Goal: Task Accomplishment & Management: Manage account settings

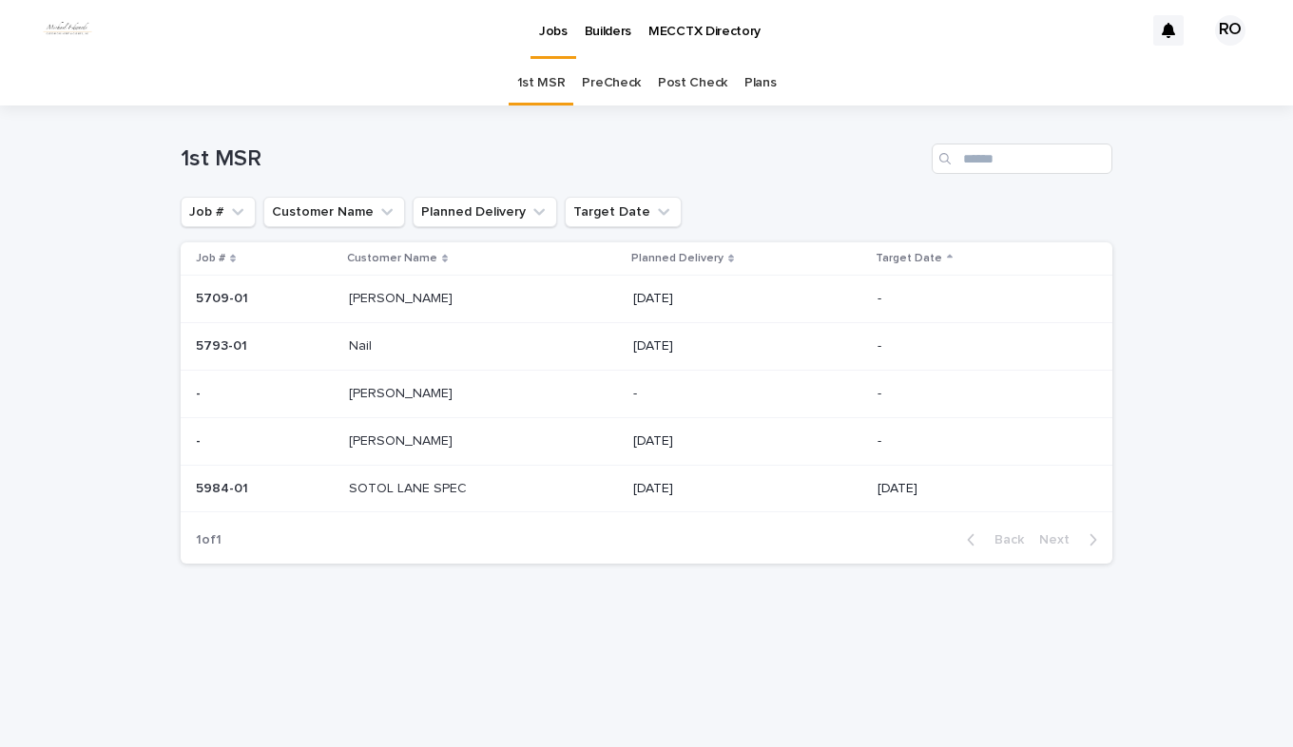
click at [416, 444] on p at bounding box center [468, 442] width 238 height 16
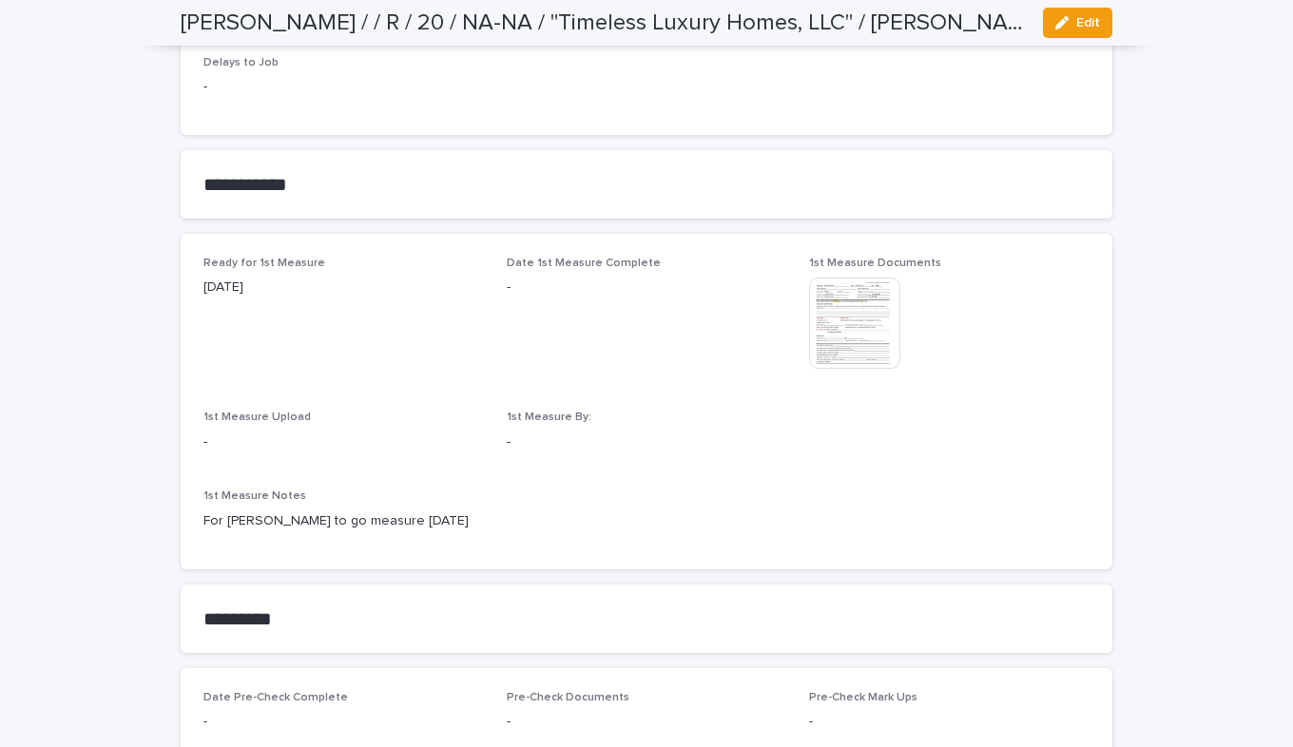
scroll to position [434, 0]
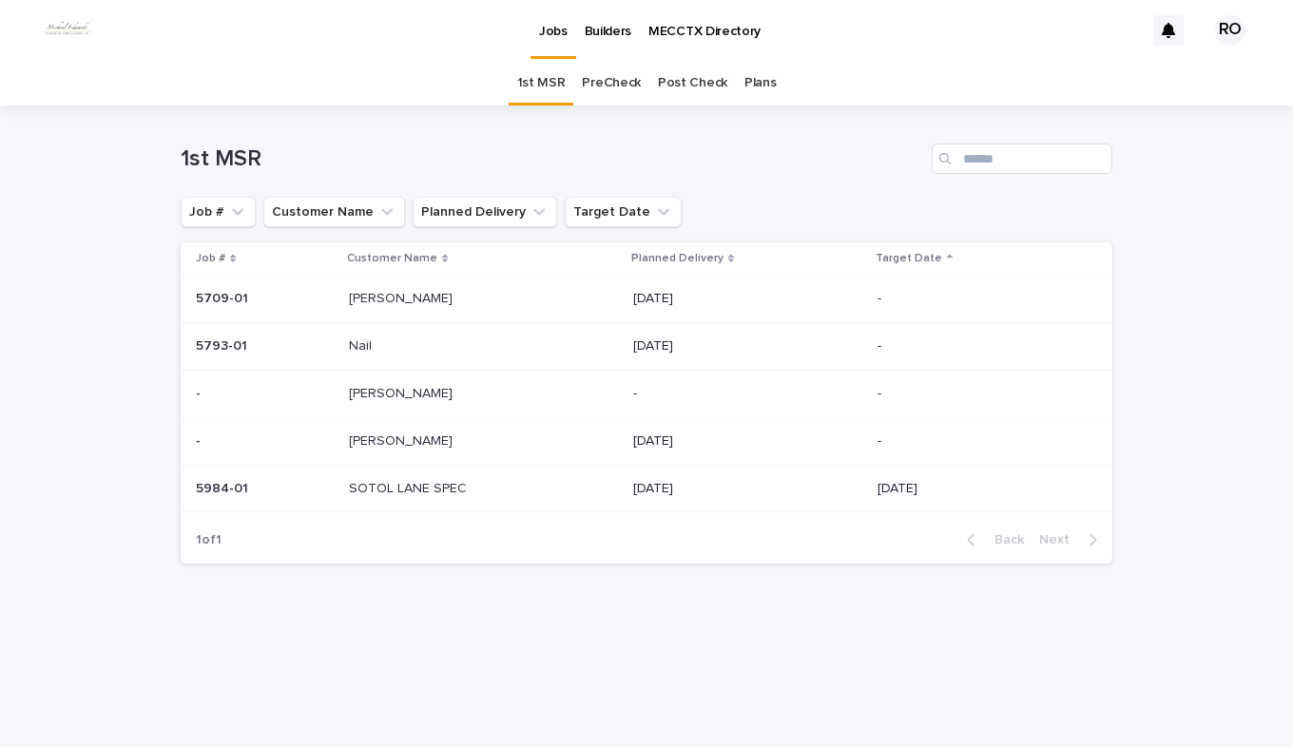
click at [604, 79] on link "PreCheck" at bounding box center [611, 83] width 59 height 45
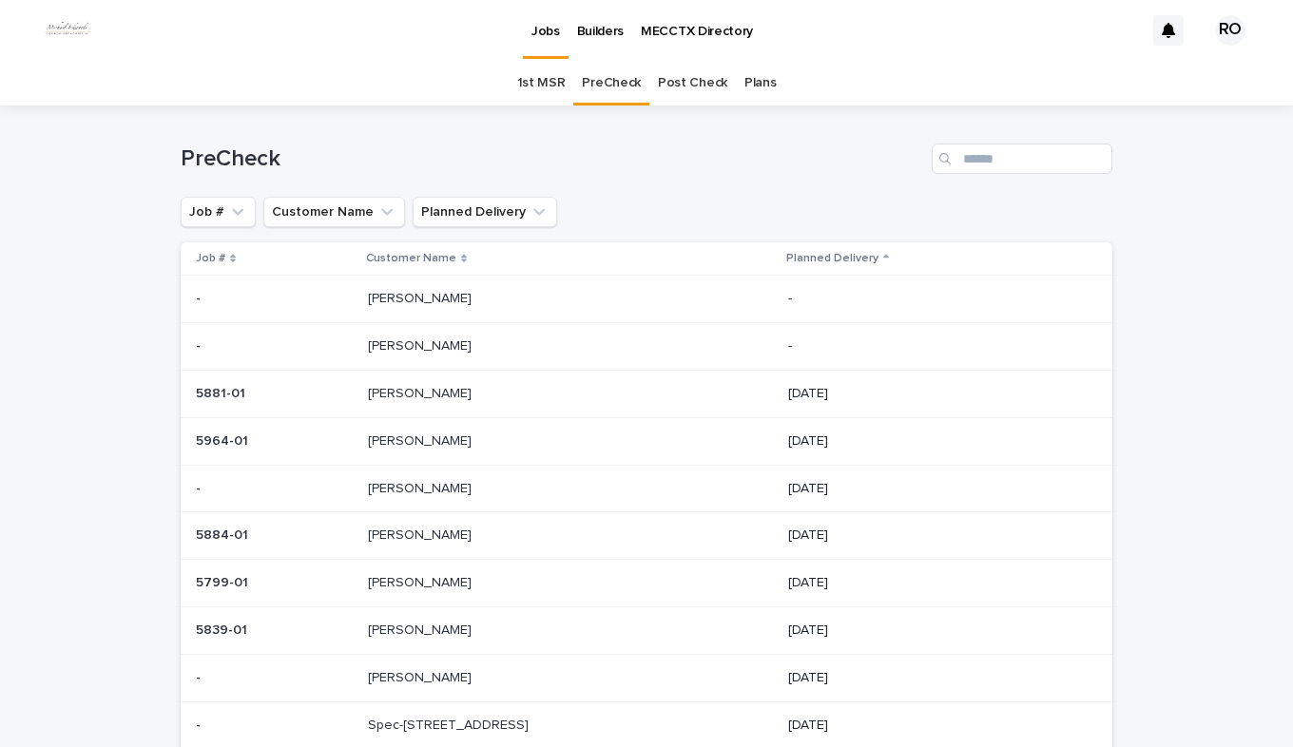
click at [463, 306] on p at bounding box center [526, 299] width 317 height 16
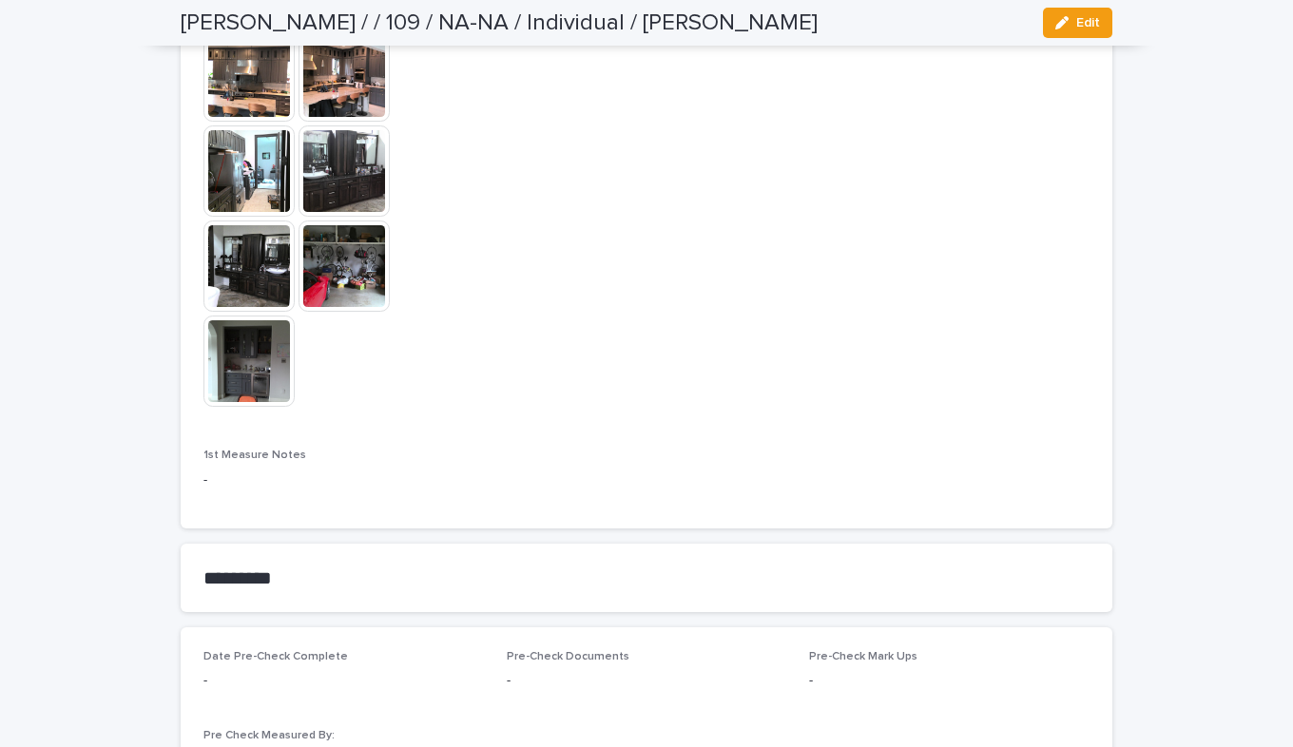
scroll to position [1616, 0]
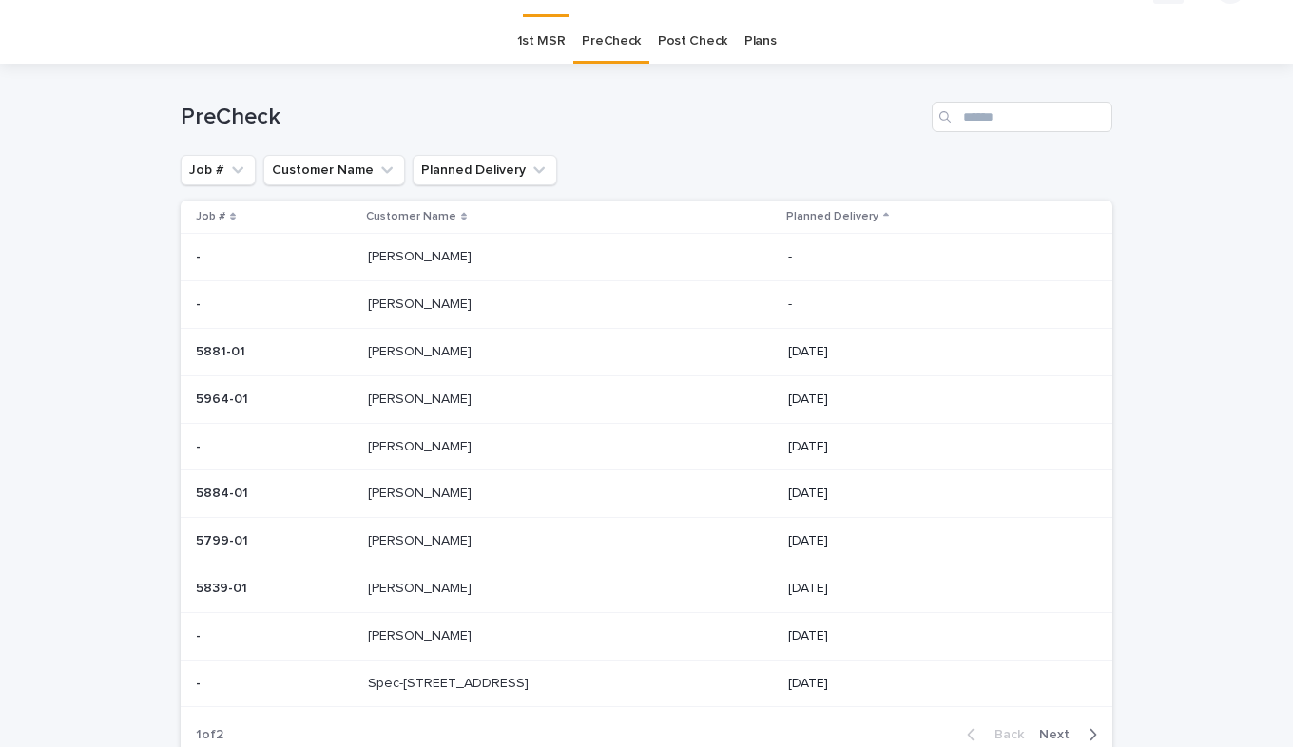
scroll to position [61, 0]
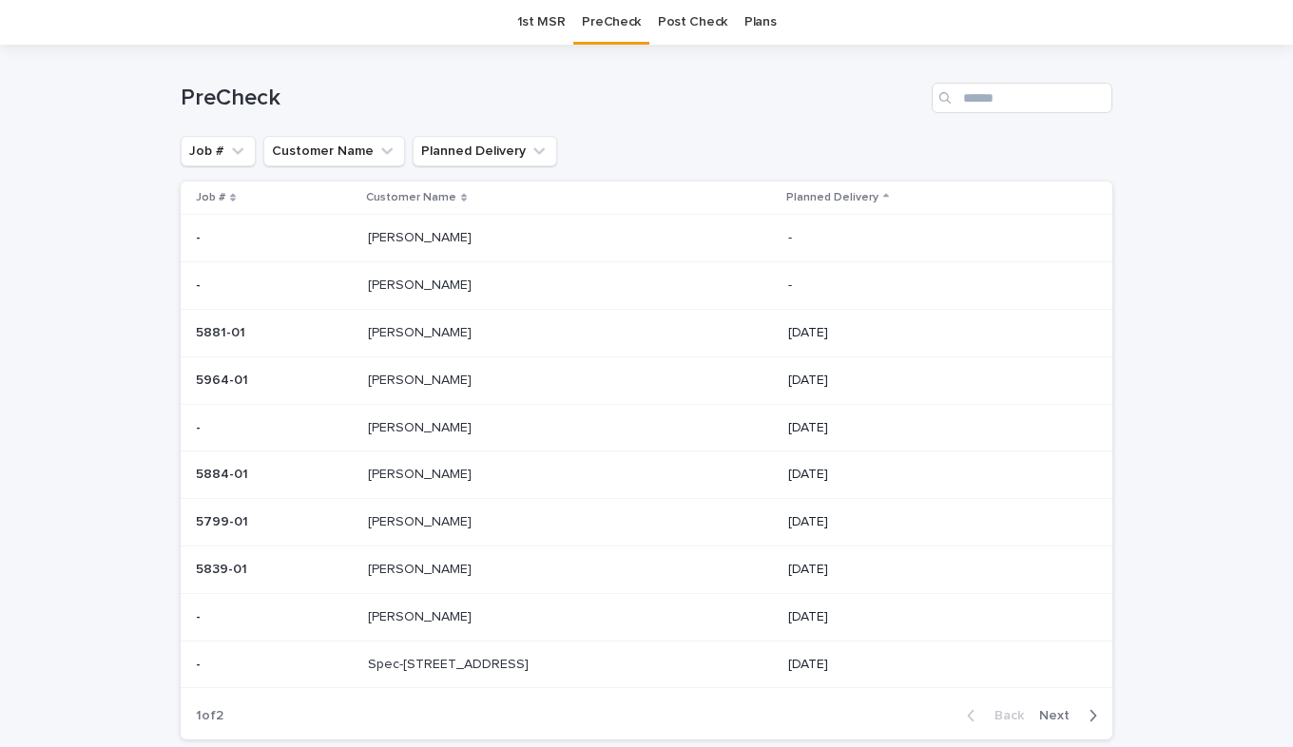
click at [369, 297] on td "[PERSON_NAME] [PERSON_NAME]" at bounding box center [570, 286] width 420 height 48
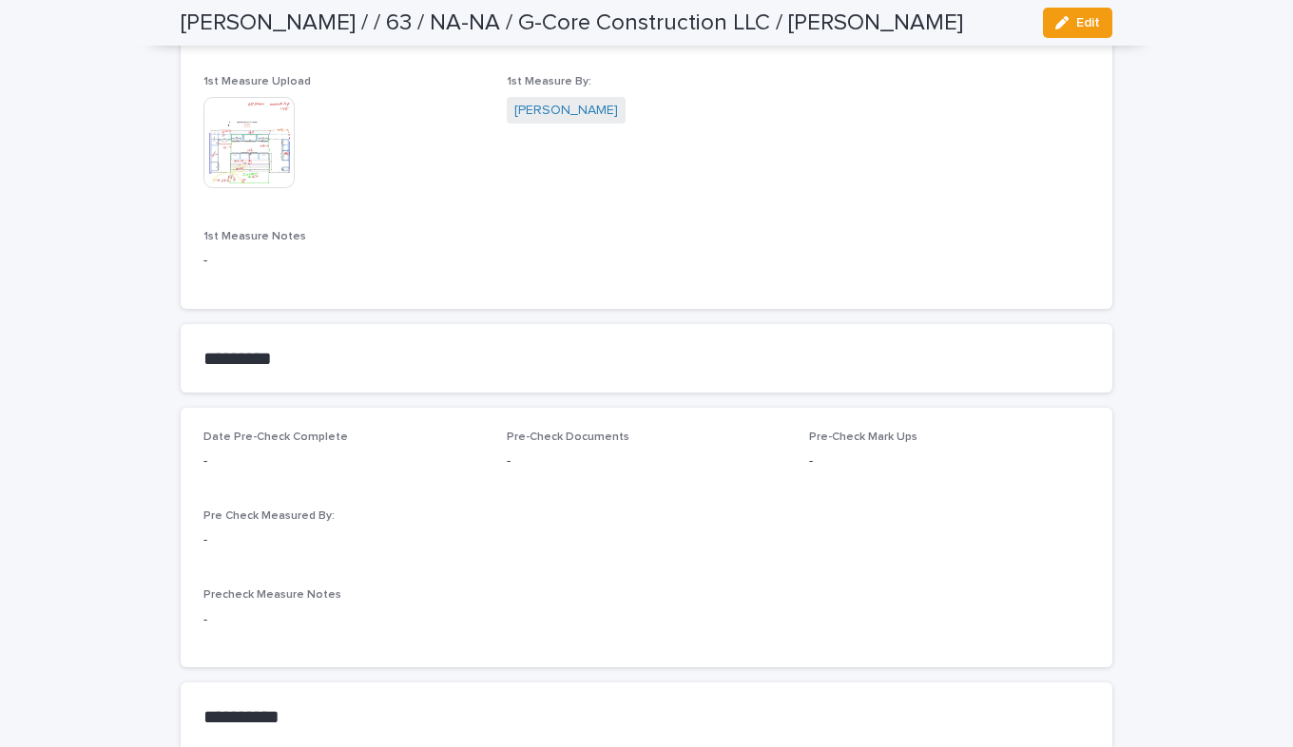
scroll to position [1426, 0]
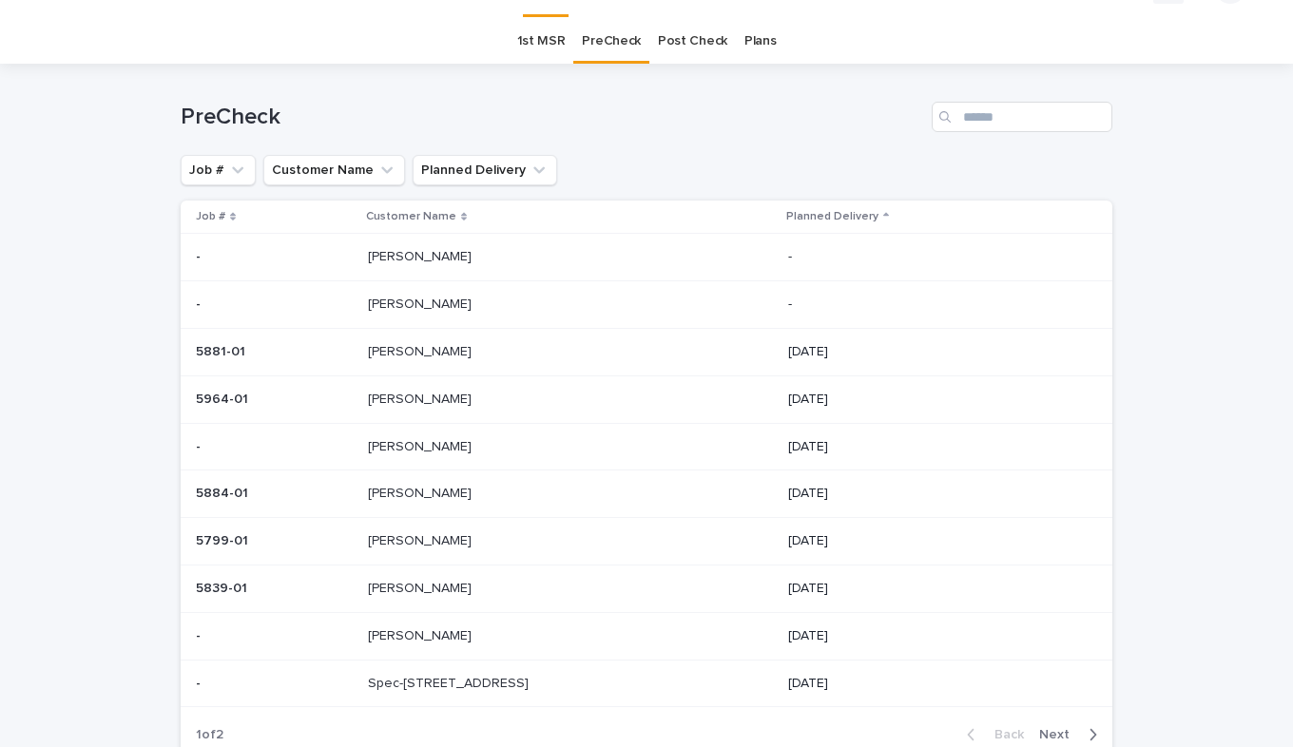
scroll to position [61, 0]
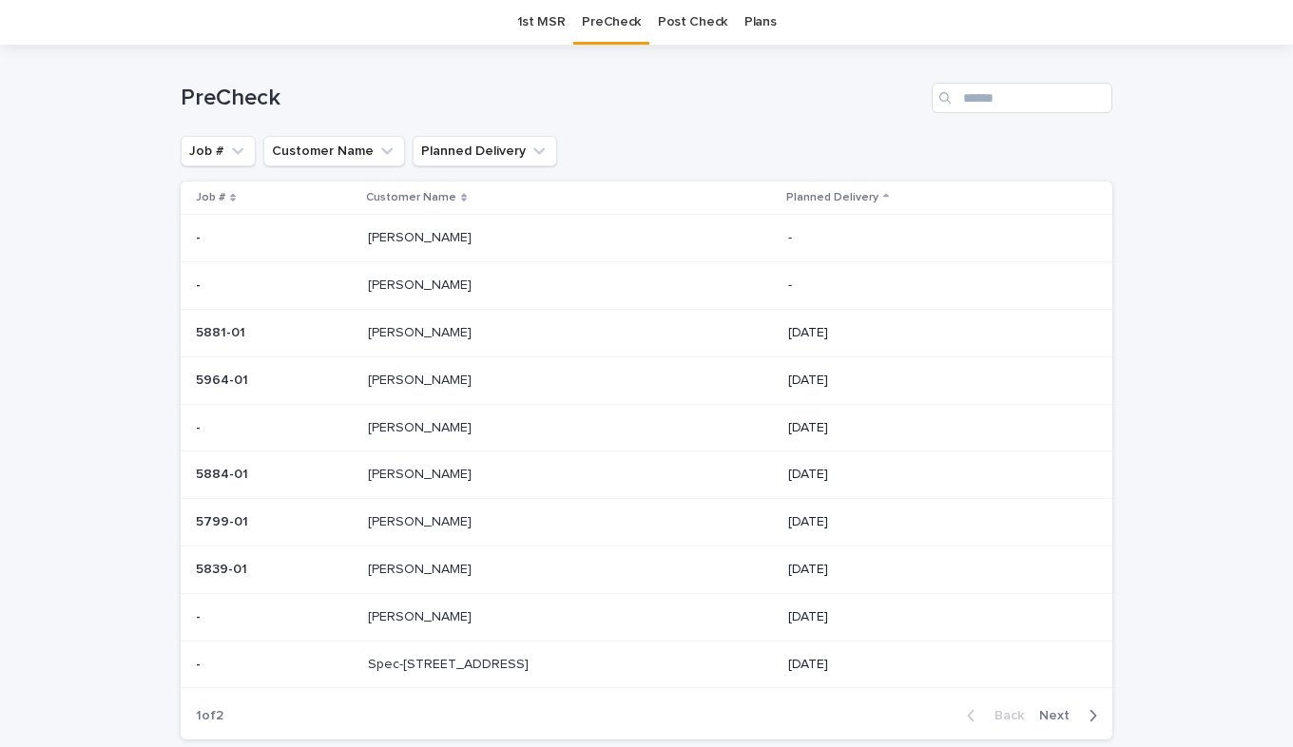
click at [338, 334] on p at bounding box center [274, 333] width 157 height 16
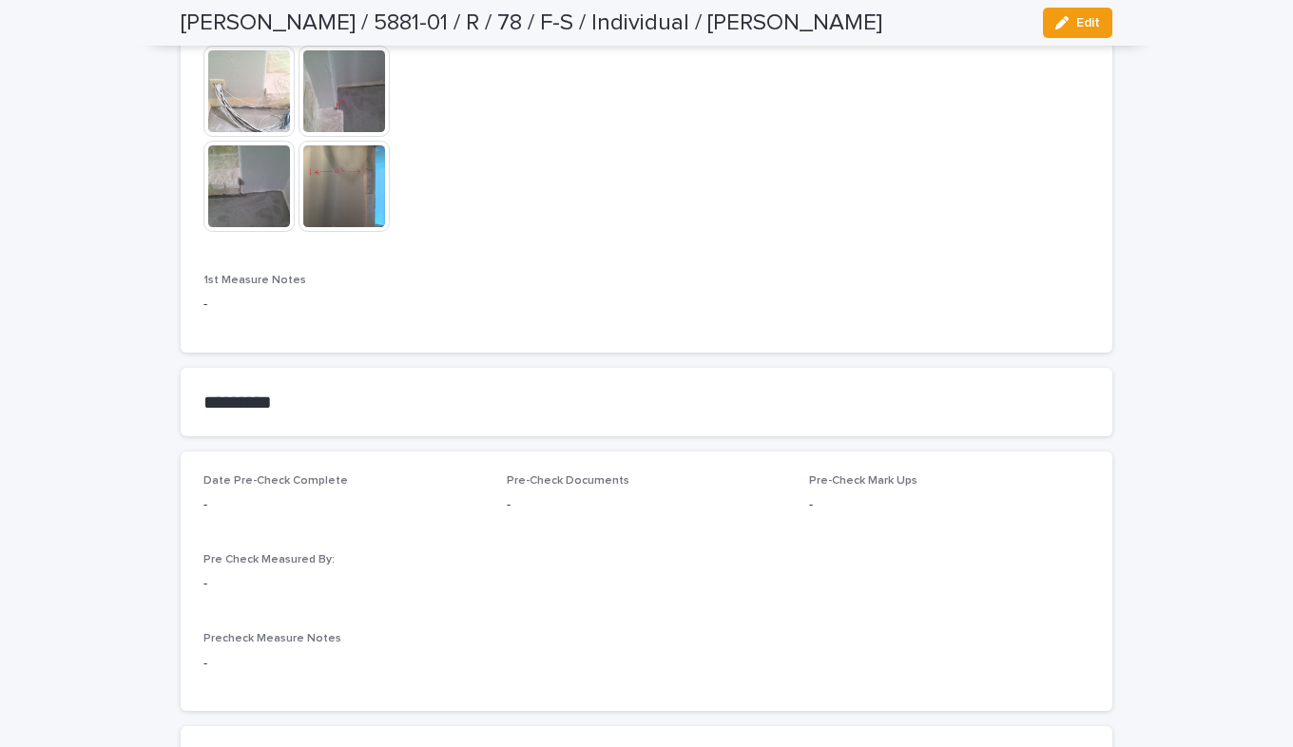
scroll to position [1426, 0]
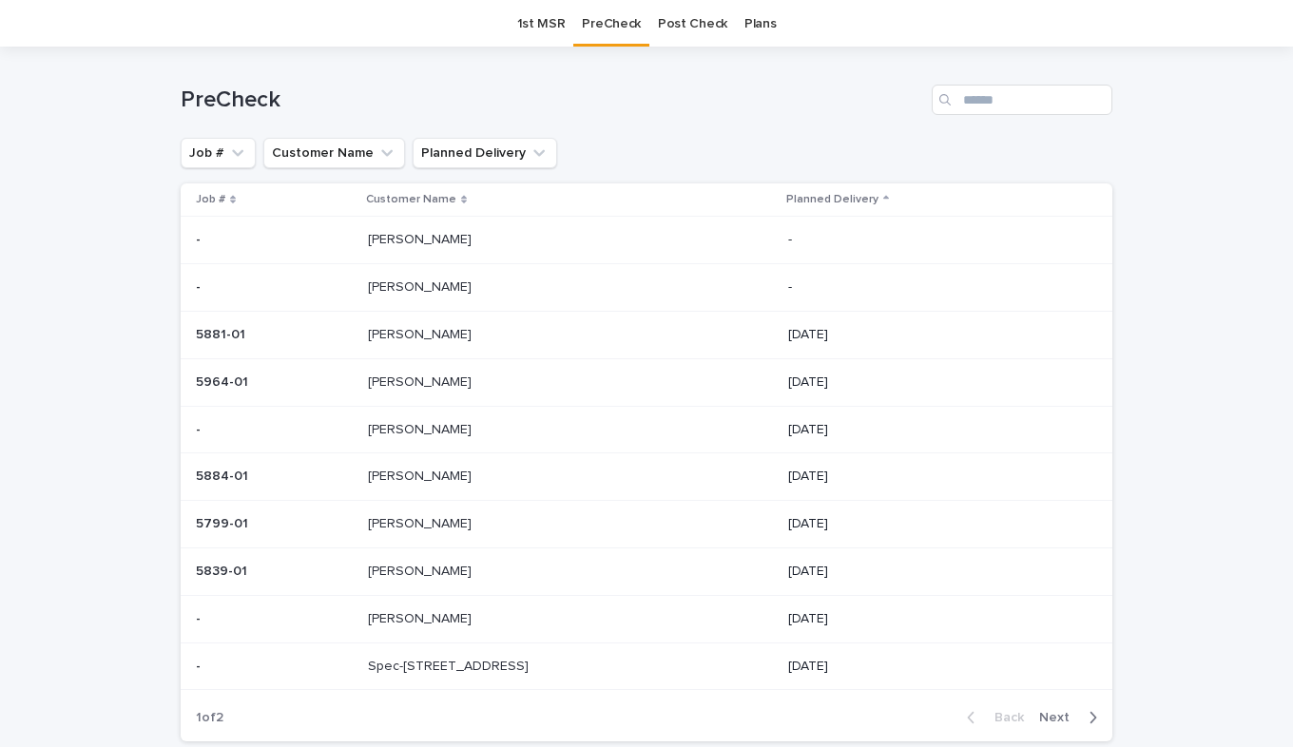
scroll to position [61, 0]
click at [432, 386] on p at bounding box center [526, 381] width 317 height 16
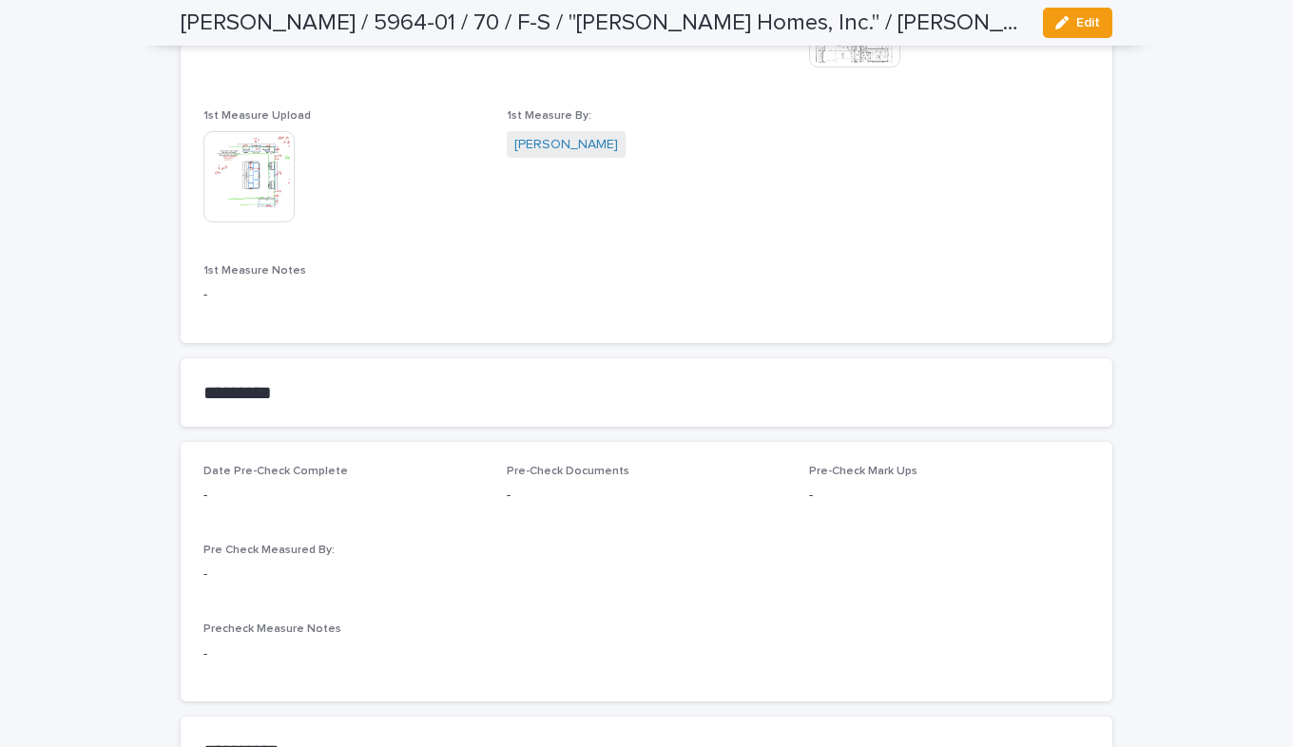
scroll to position [1426, 0]
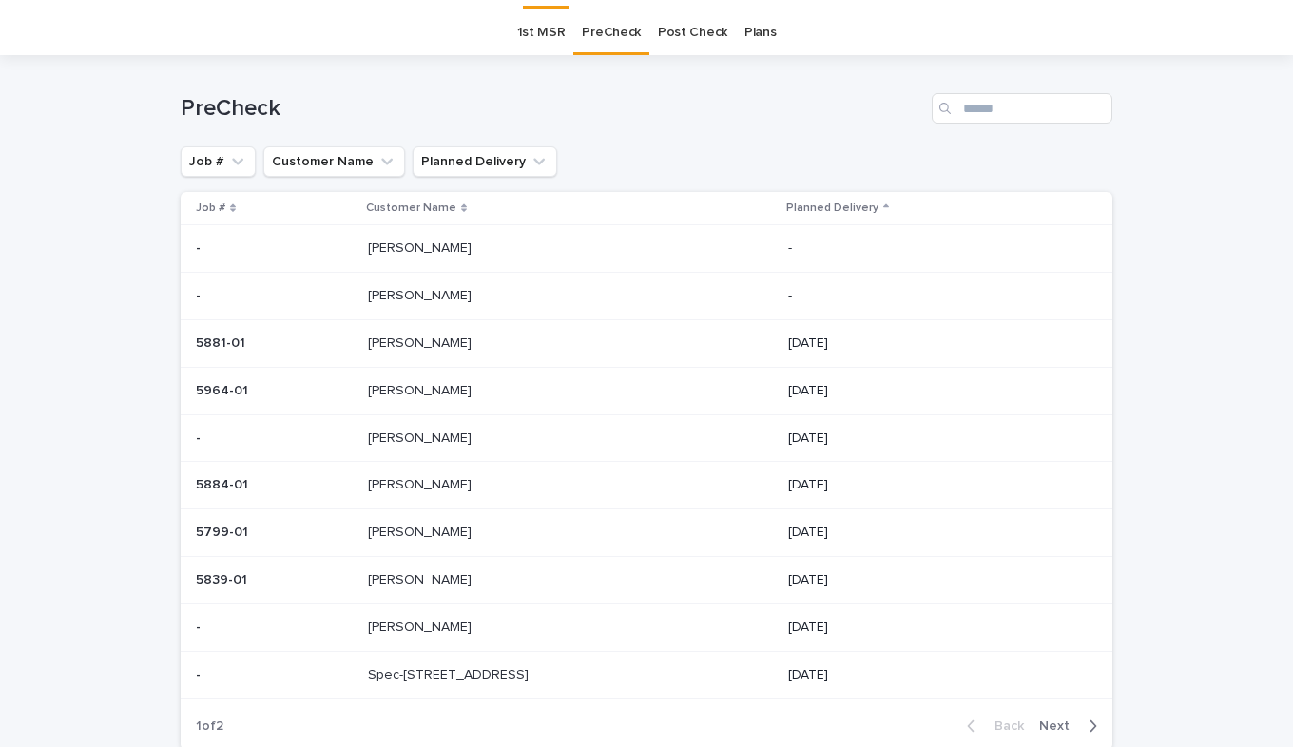
scroll to position [61, 0]
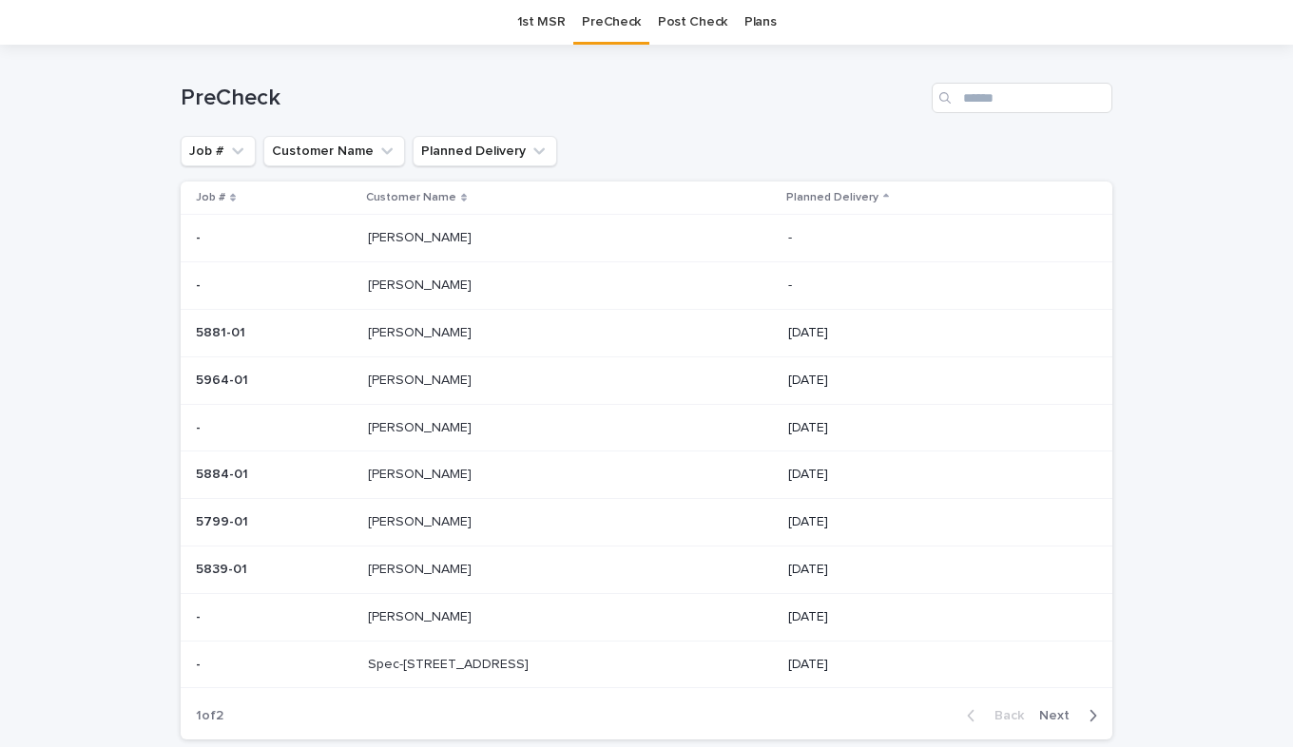
click at [387, 431] on p "[PERSON_NAME]" at bounding box center [421, 426] width 107 height 20
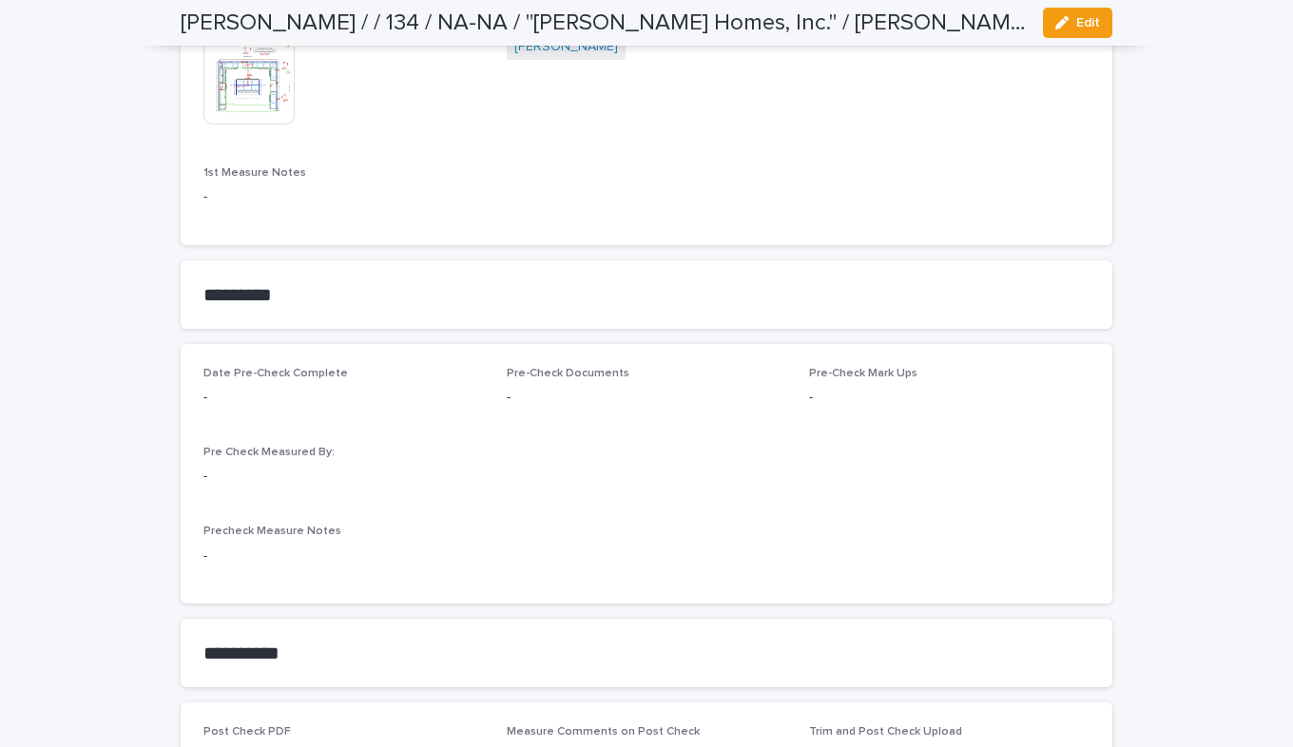
scroll to position [1426, 0]
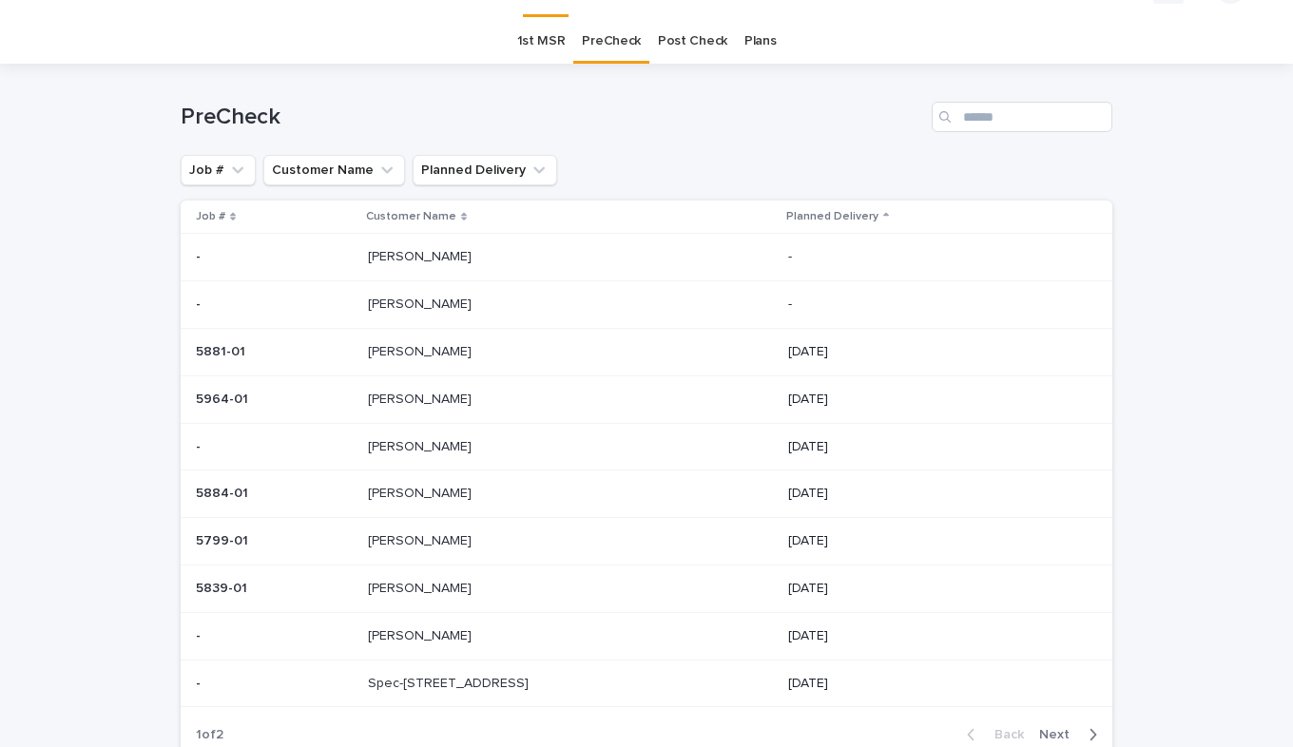
scroll to position [61, 0]
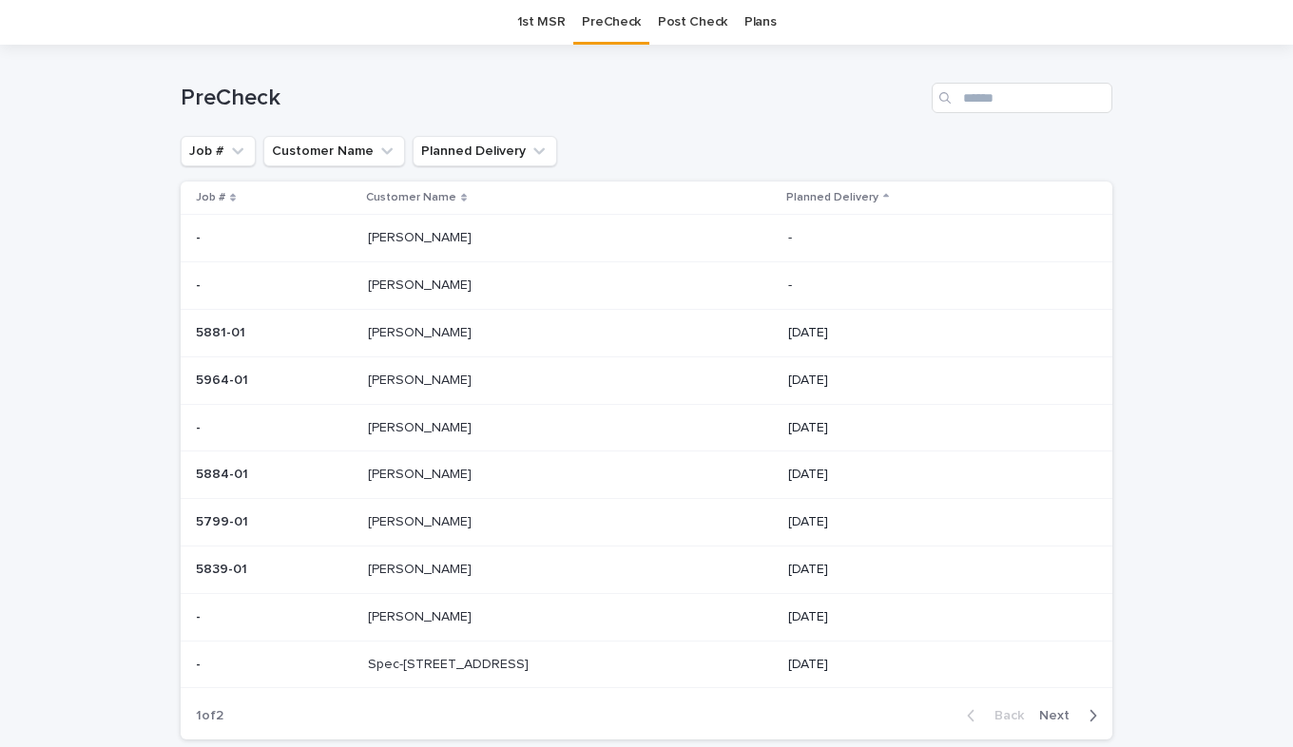
click at [360, 476] on td "5884-01 5884-01" at bounding box center [271, 476] width 180 height 48
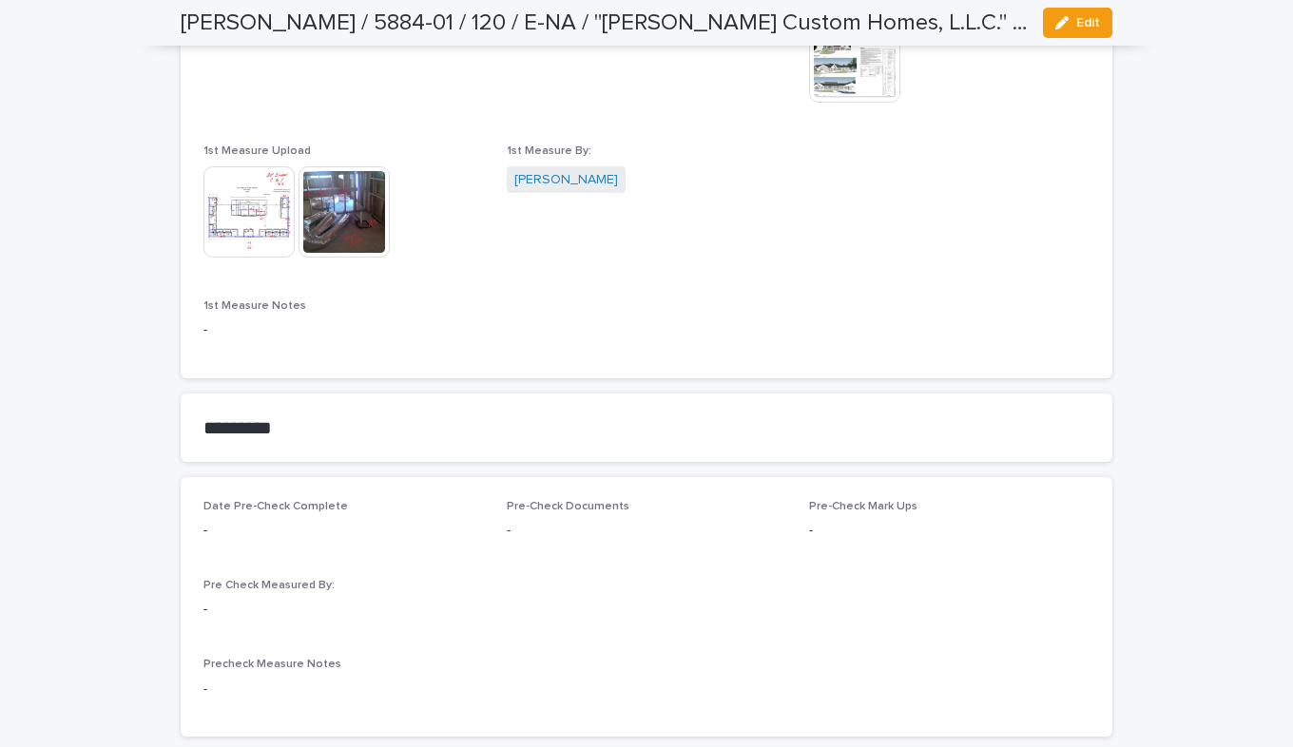
scroll to position [1331, 0]
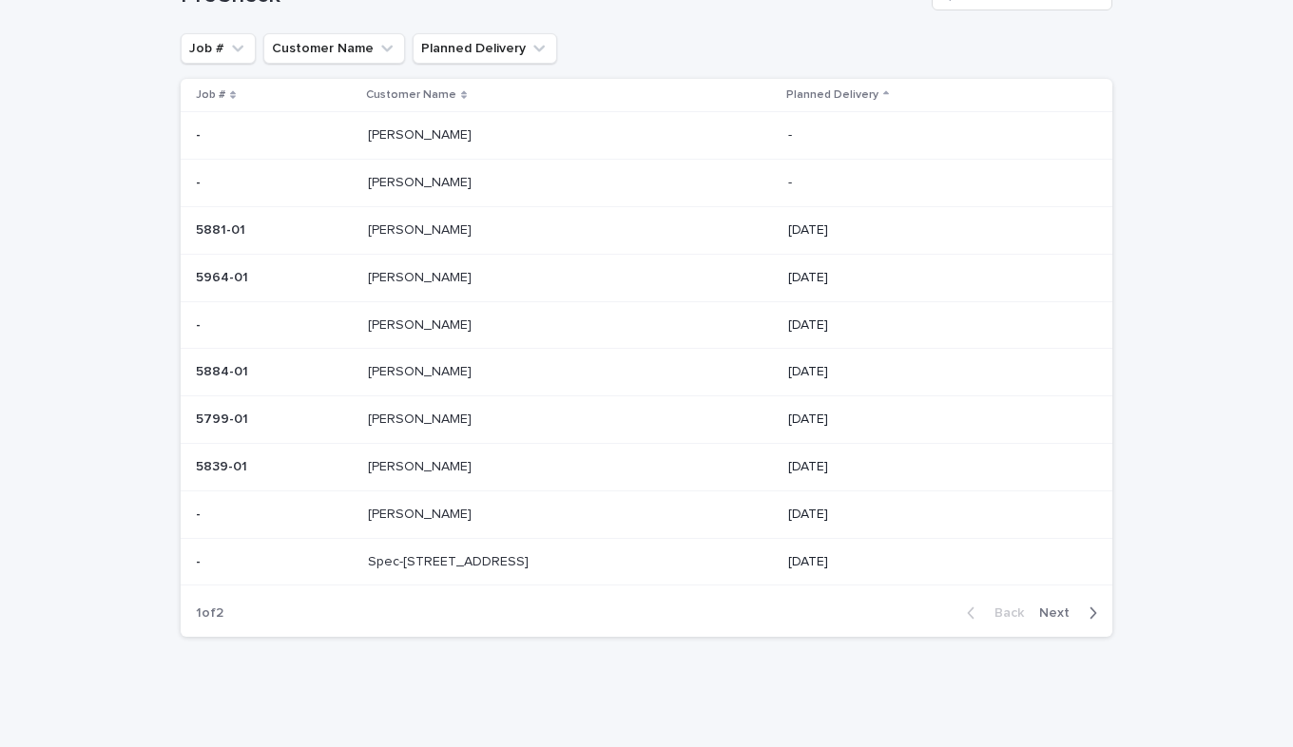
scroll to position [61, 0]
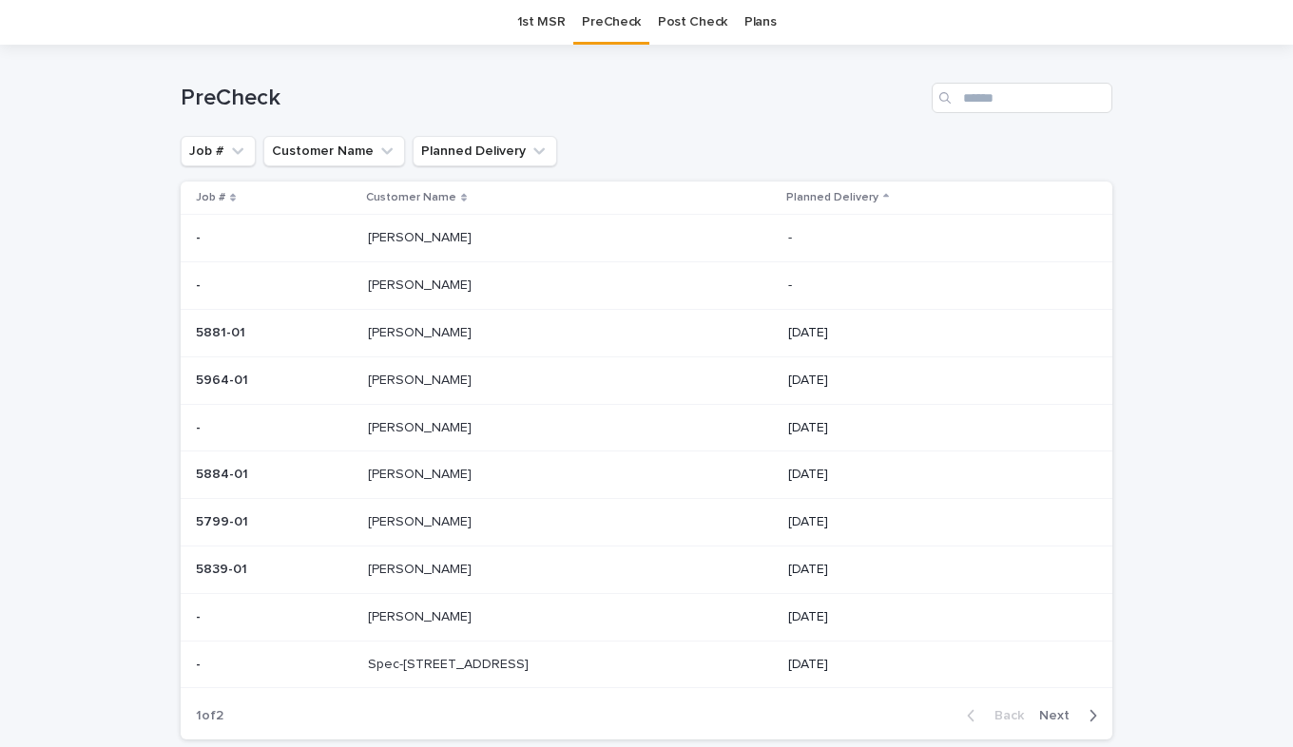
click at [343, 533] on div "5799-01 5799-01" at bounding box center [274, 522] width 157 height 31
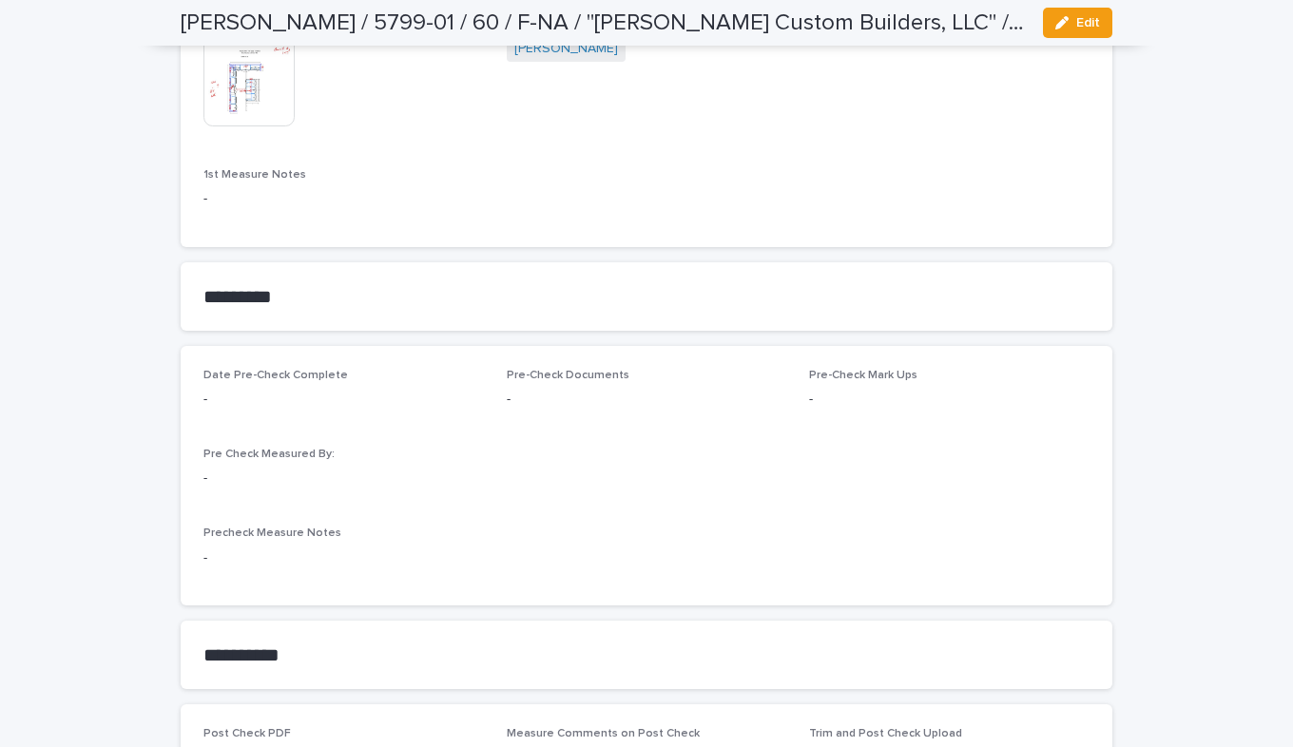
scroll to position [1521, 0]
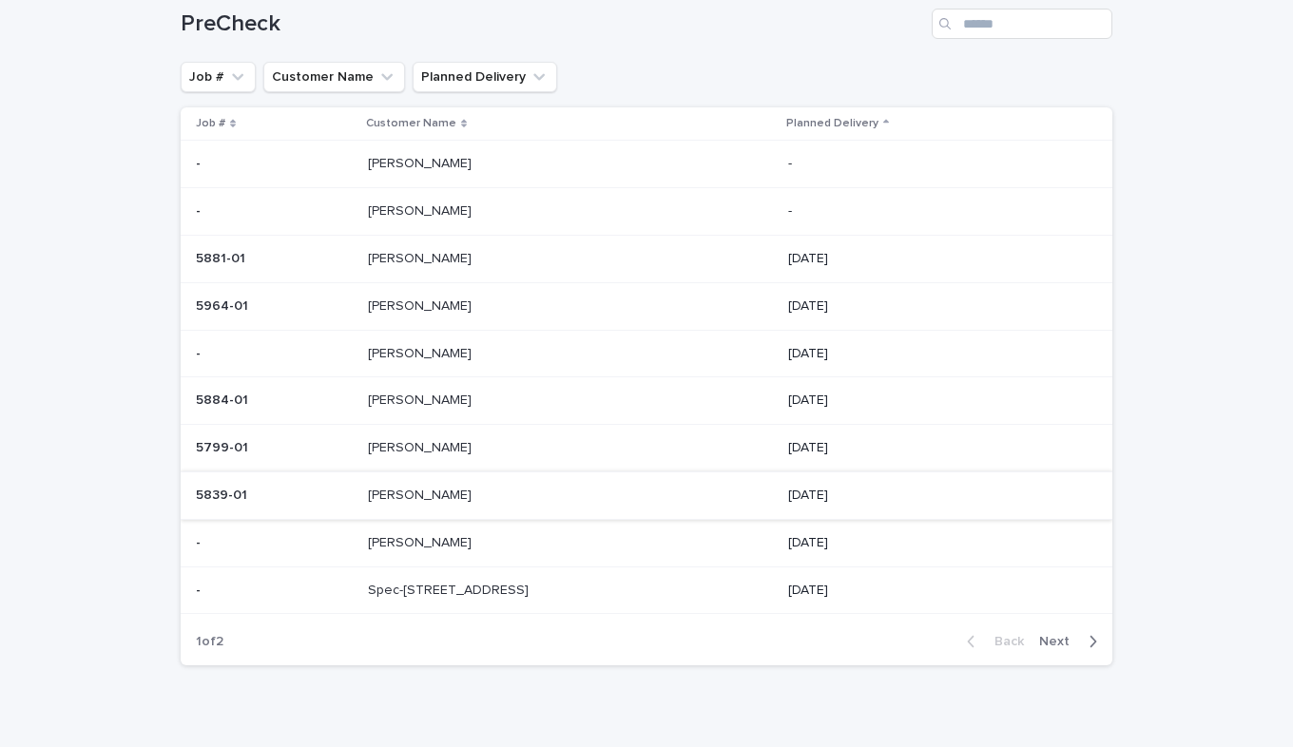
scroll to position [156, 0]
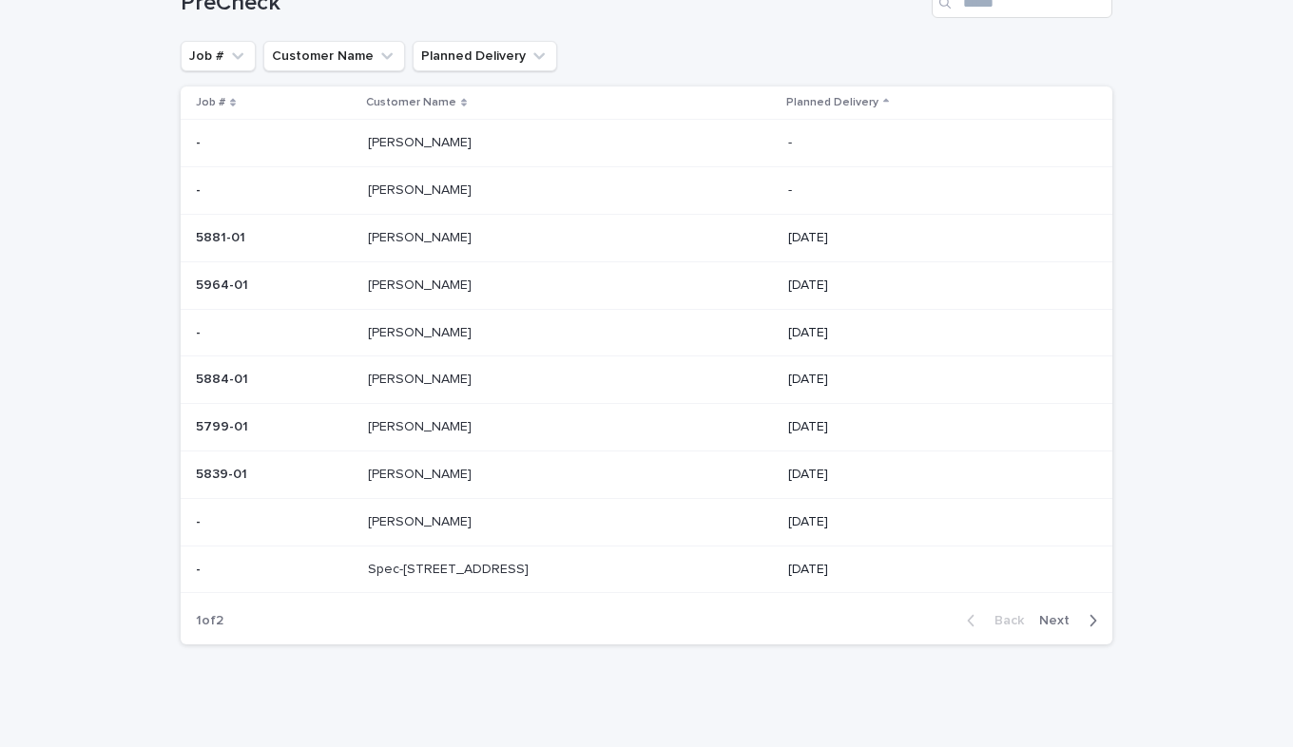
click at [349, 472] on p at bounding box center [274, 475] width 157 height 16
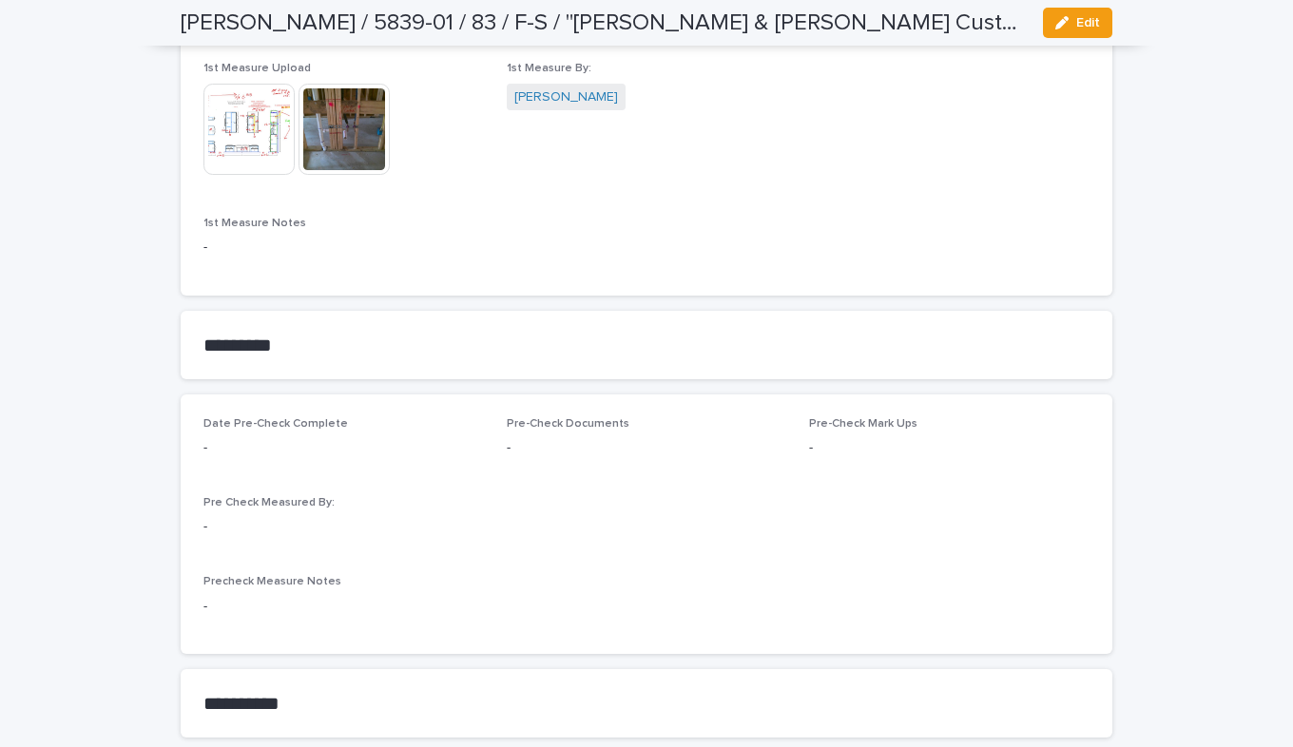
scroll to position [1426, 0]
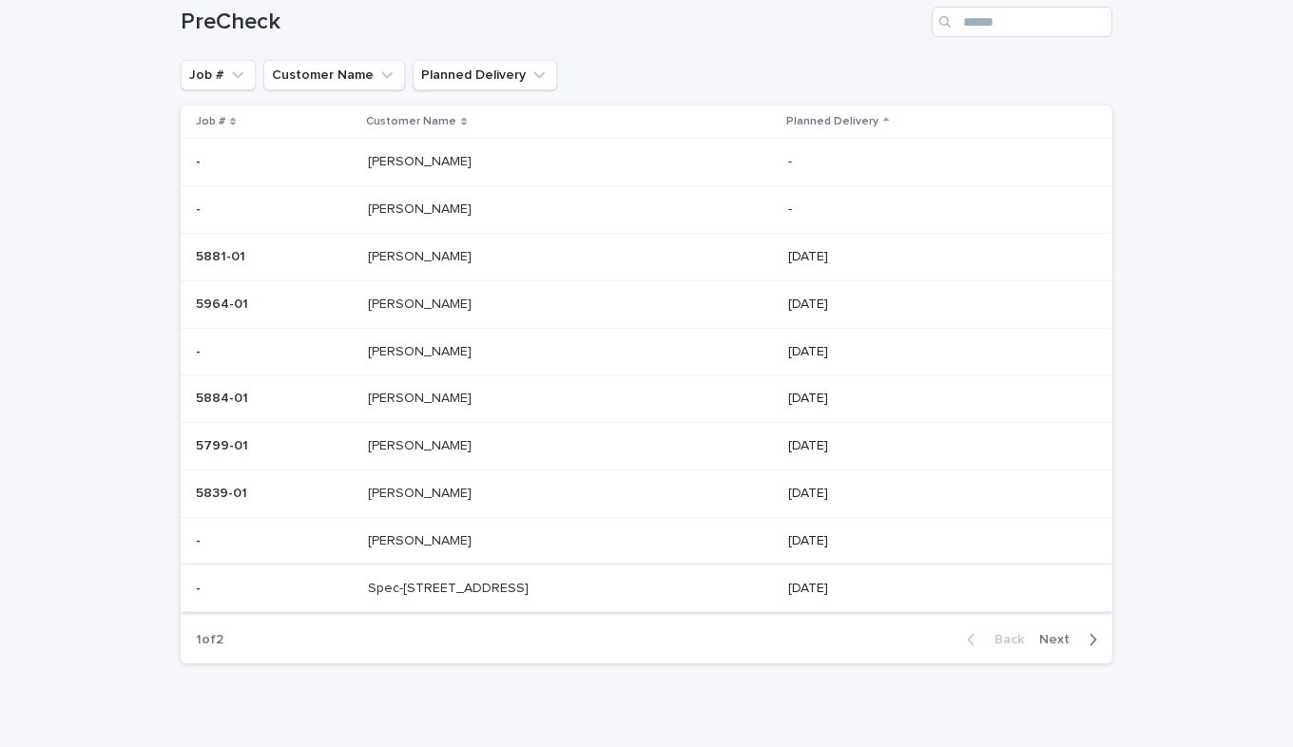
scroll to position [156, 0]
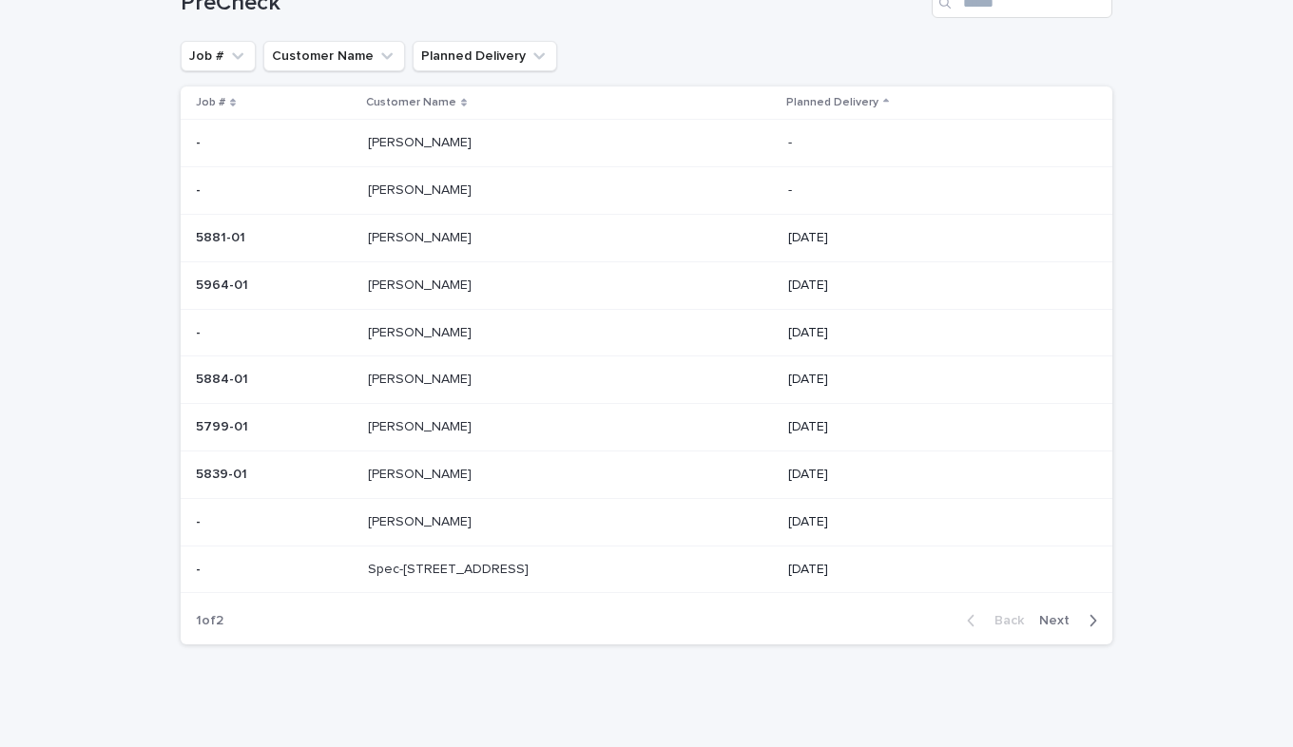
click at [327, 524] on p at bounding box center [274, 522] width 157 height 16
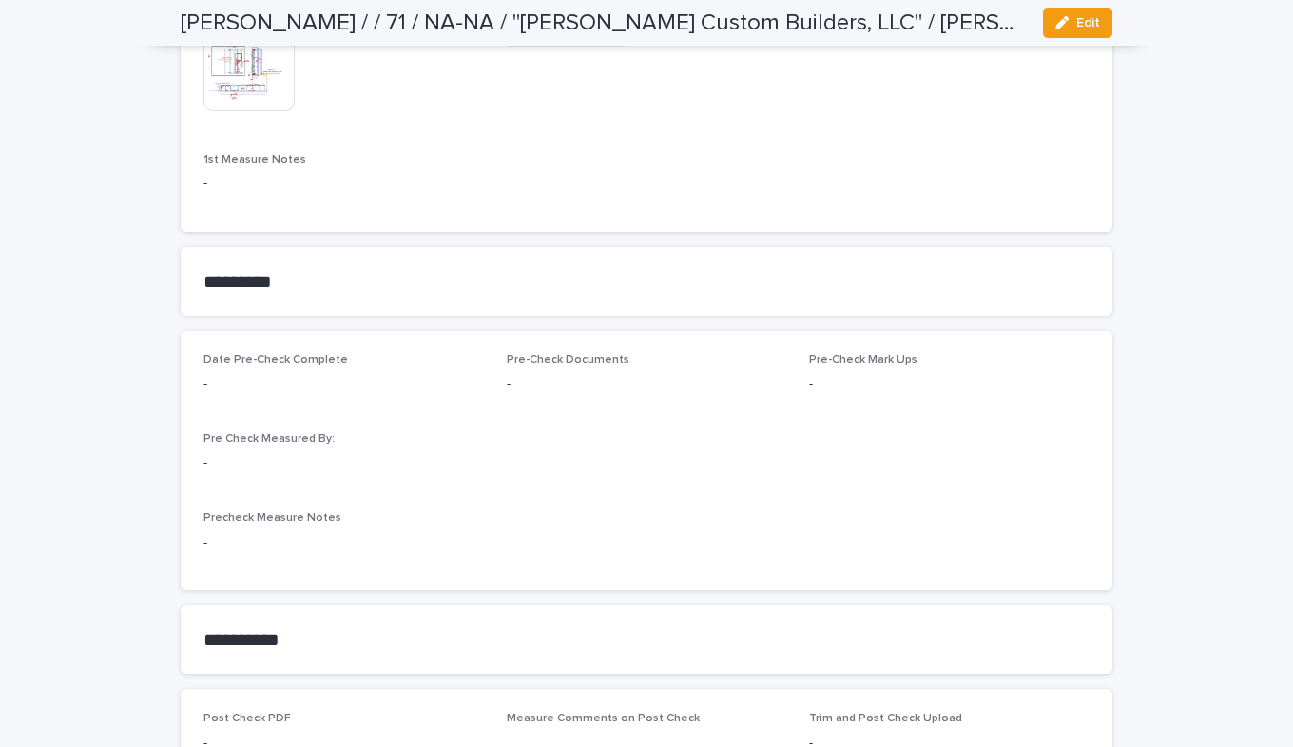
scroll to position [1331, 0]
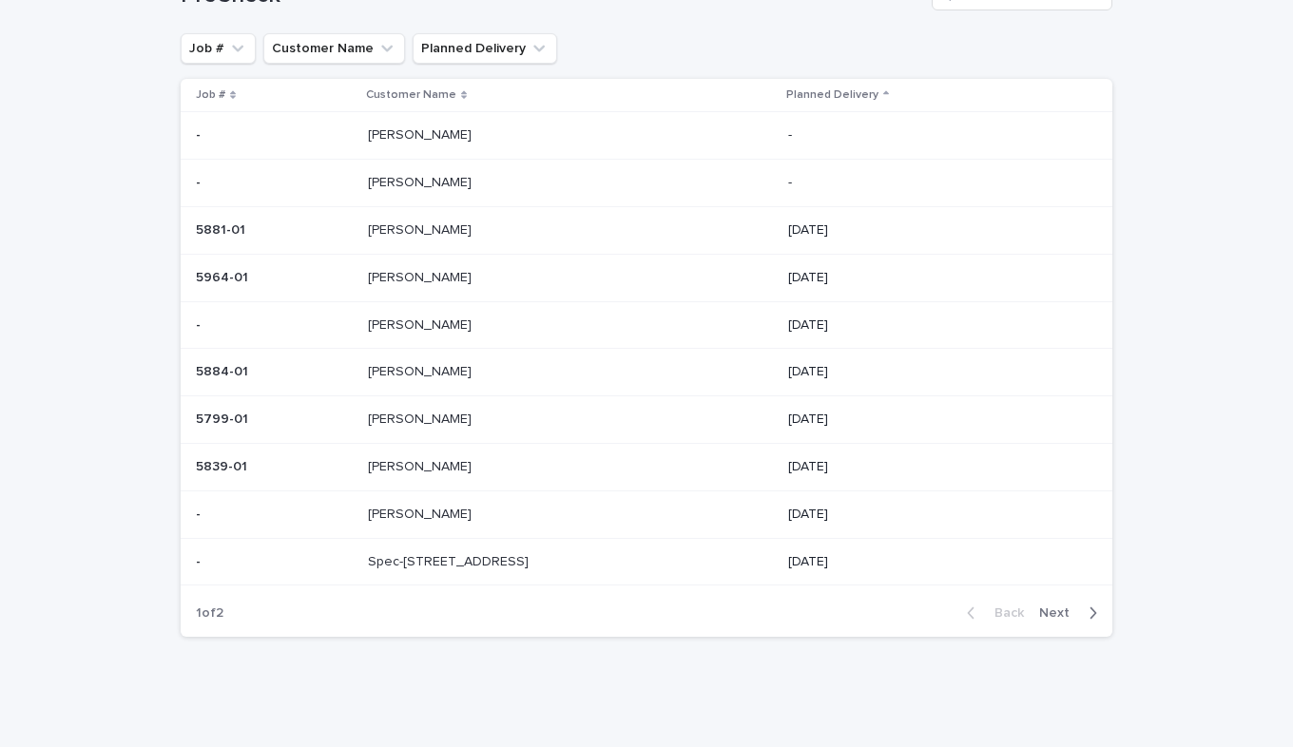
scroll to position [61, 0]
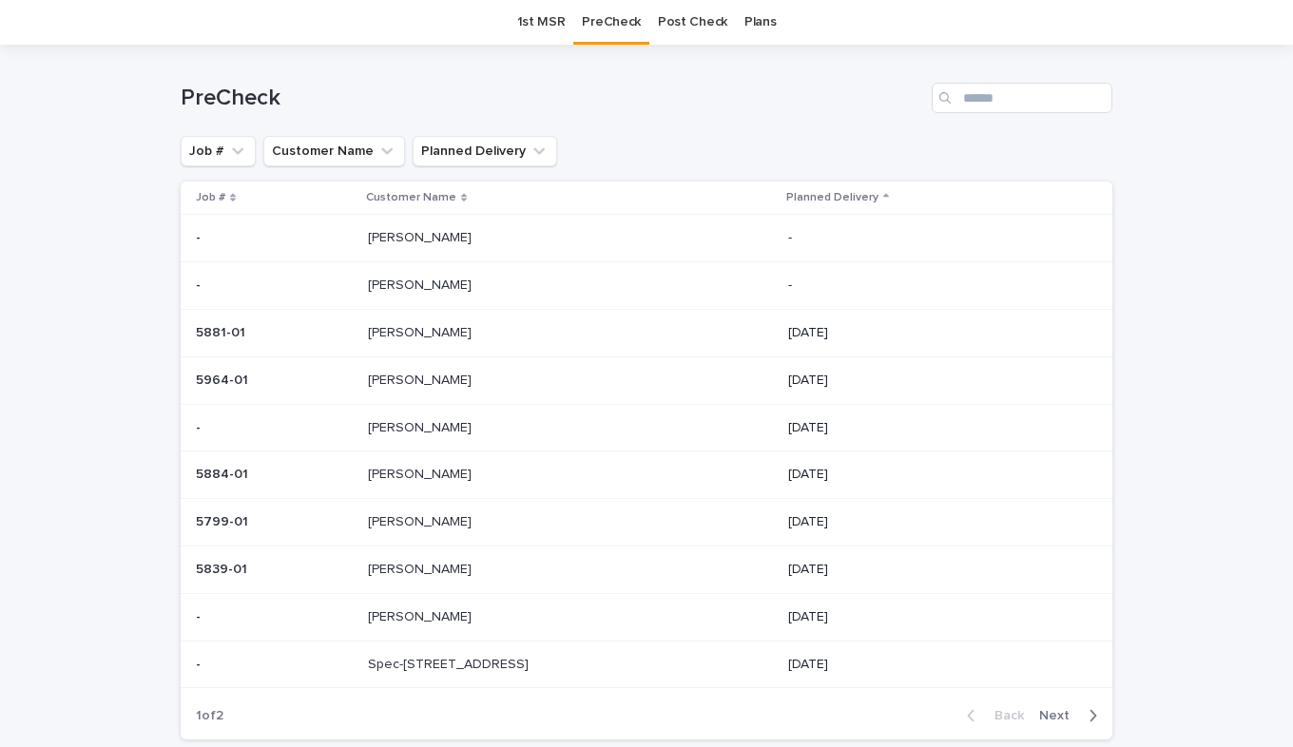
click at [360, 665] on td "- -" at bounding box center [271, 665] width 180 height 48
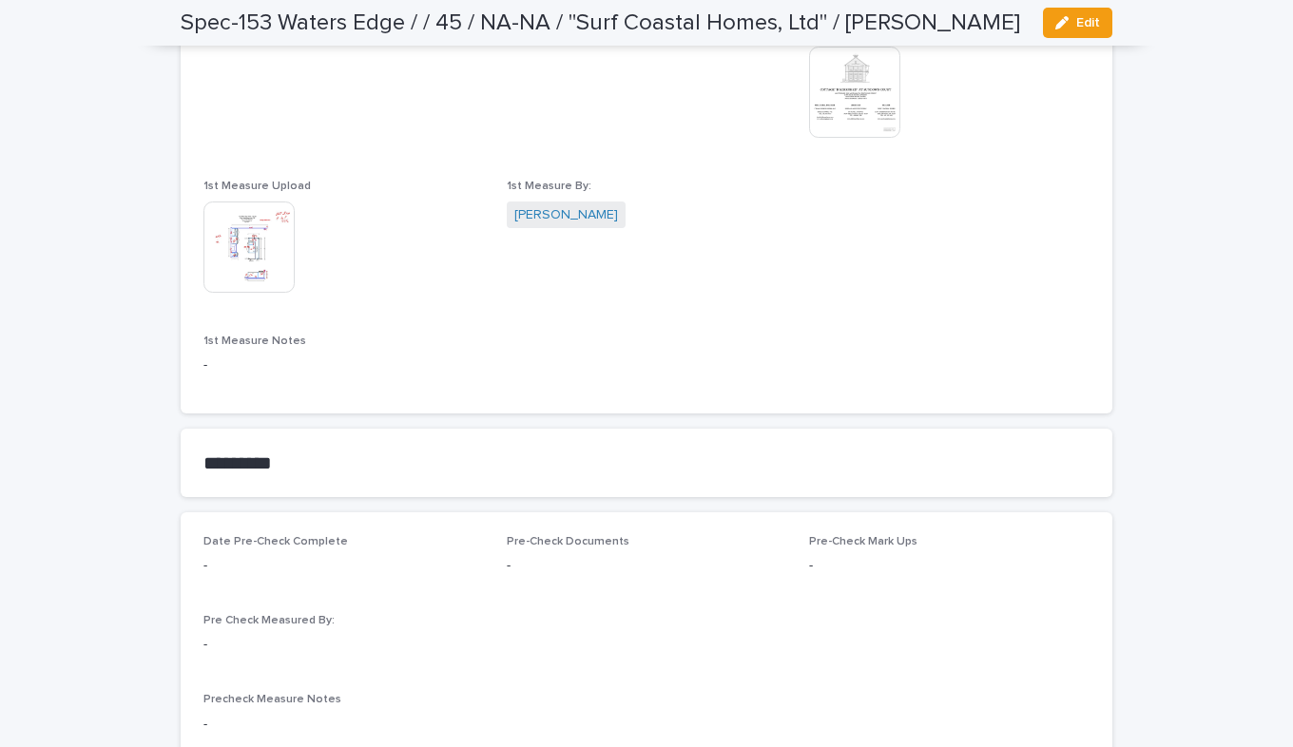
scroll to position [1521, 0]
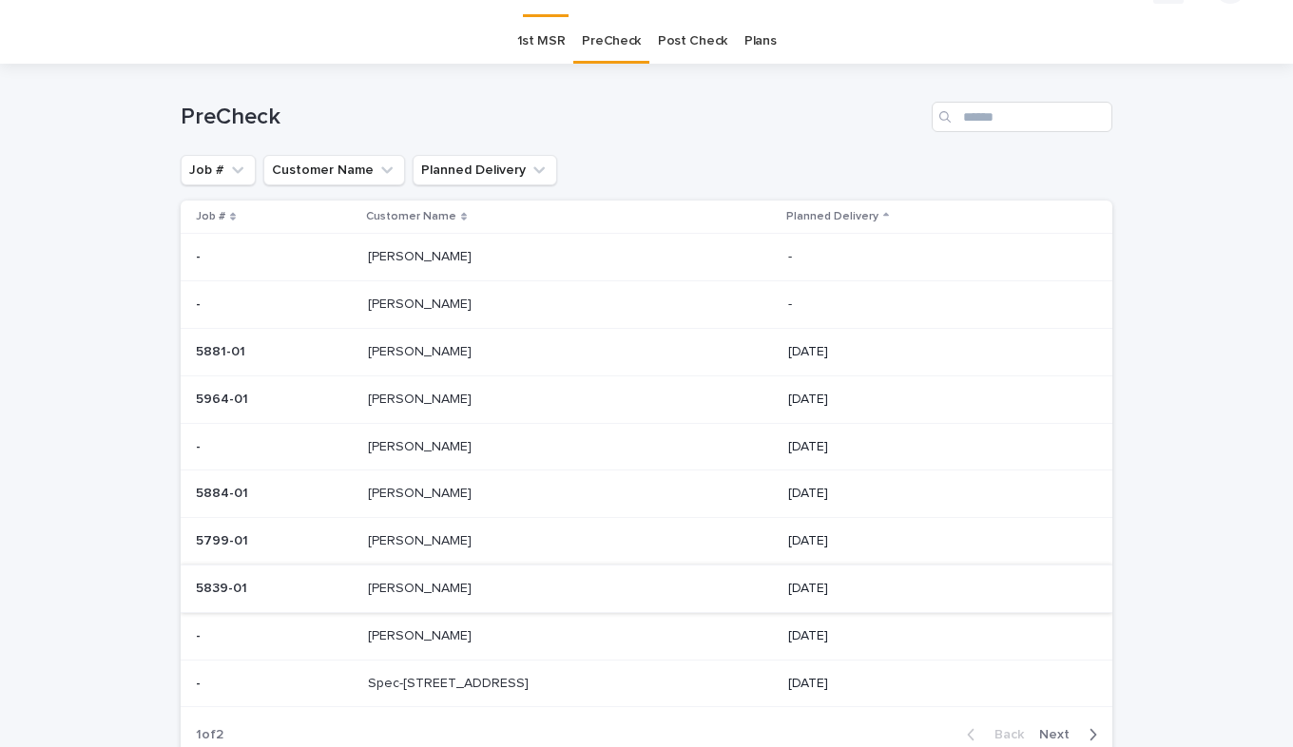
scroll to position [61, 0]
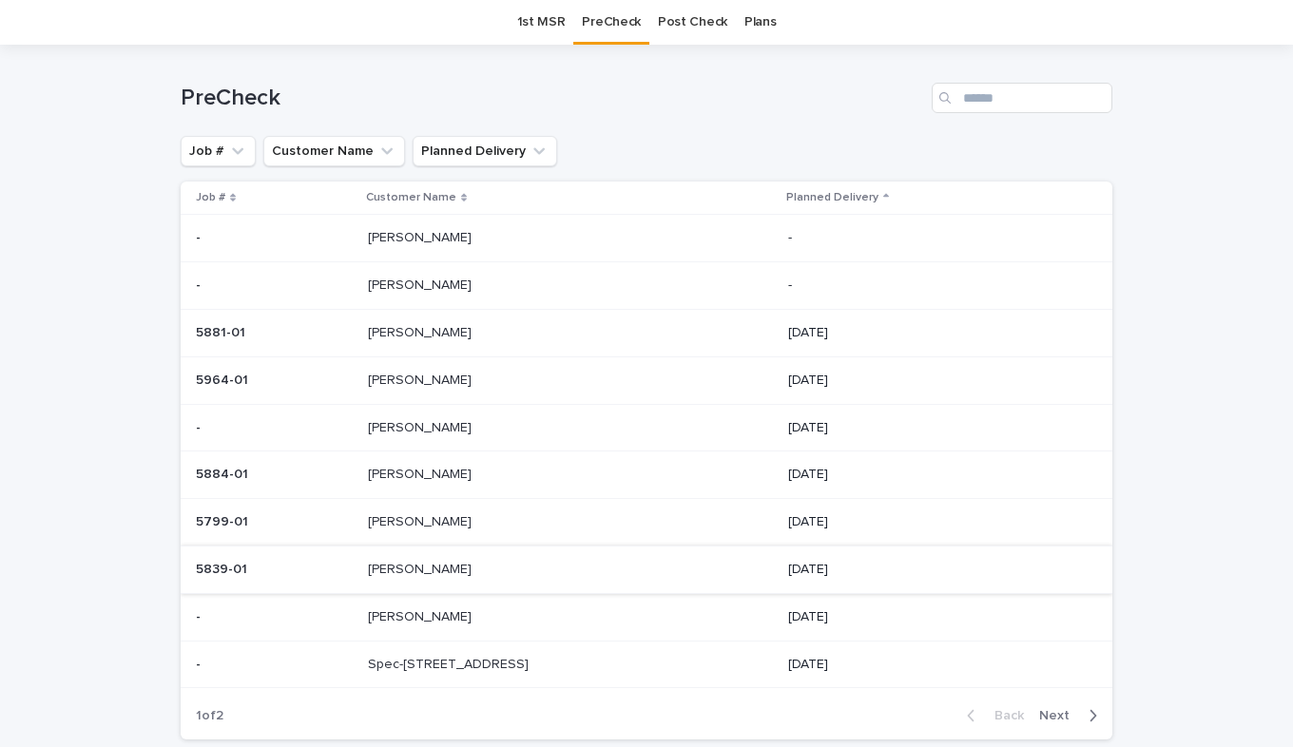
click at [1049, 716] on span "Next" at bounding box center [1060, 715] width 42 height 13
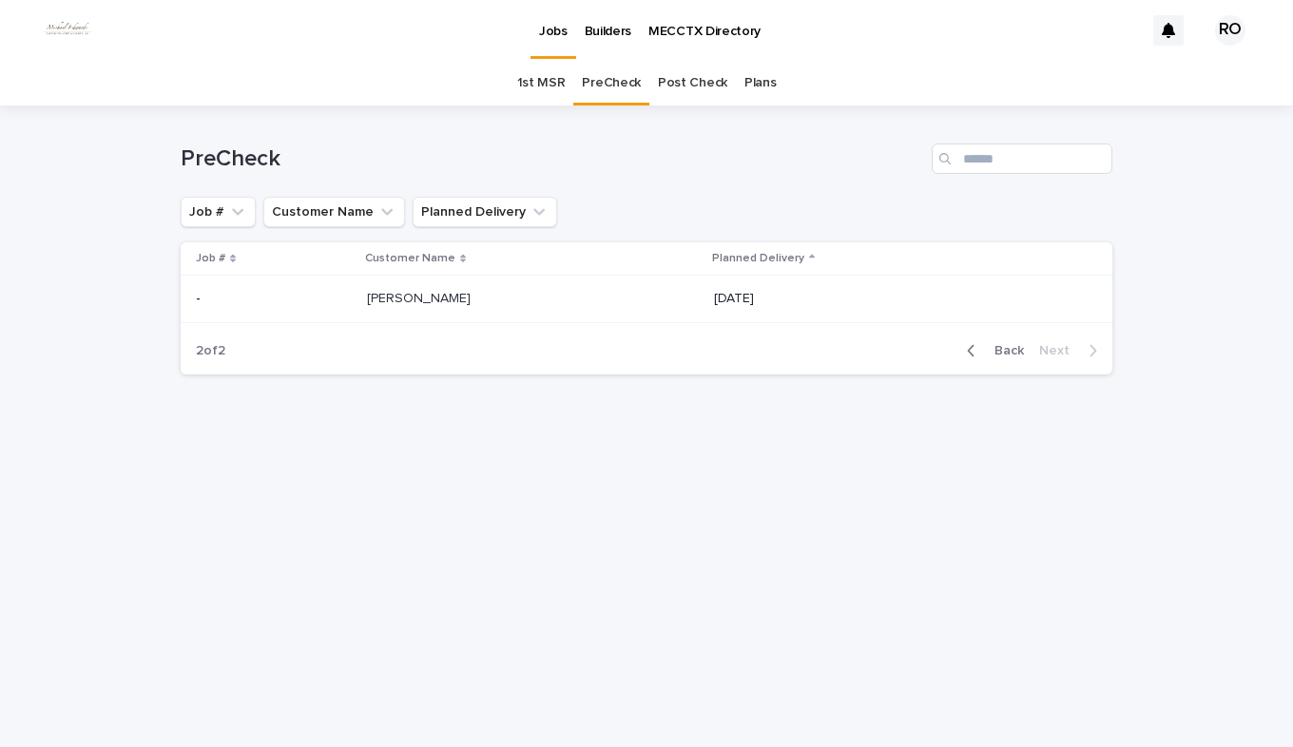
click at [444, 298] on p at bounding box center [525, 299] width 317 height 16
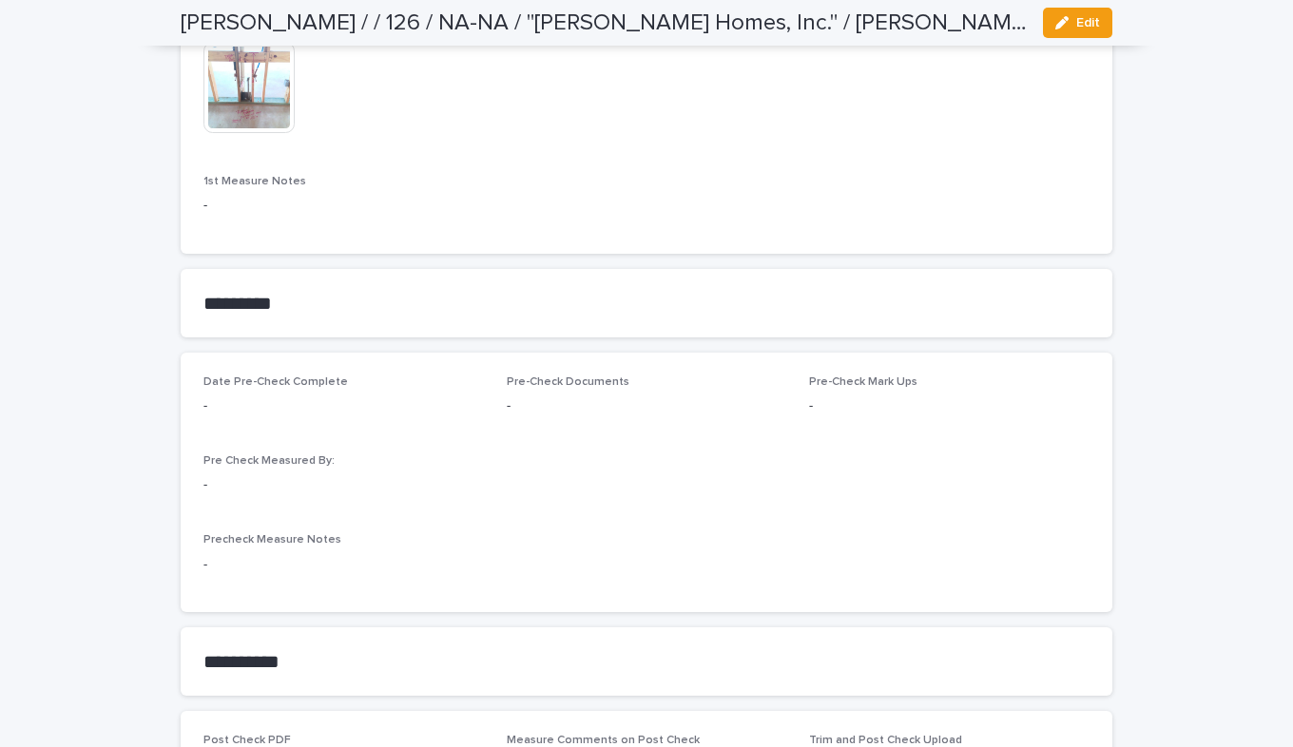
scroll to position [1236, 0]
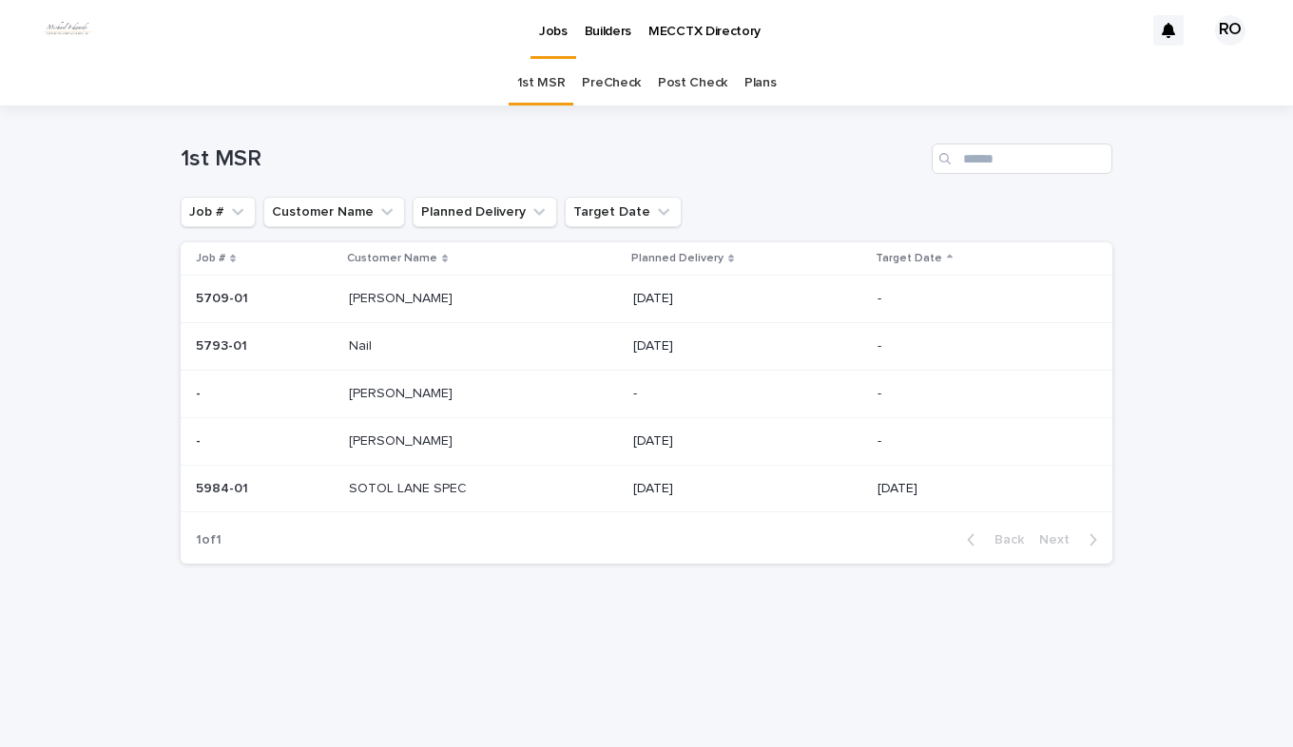
click at [395, 446] on p "[PERSON_NAME]" at bounding box center [402, 440] width 107 height 20
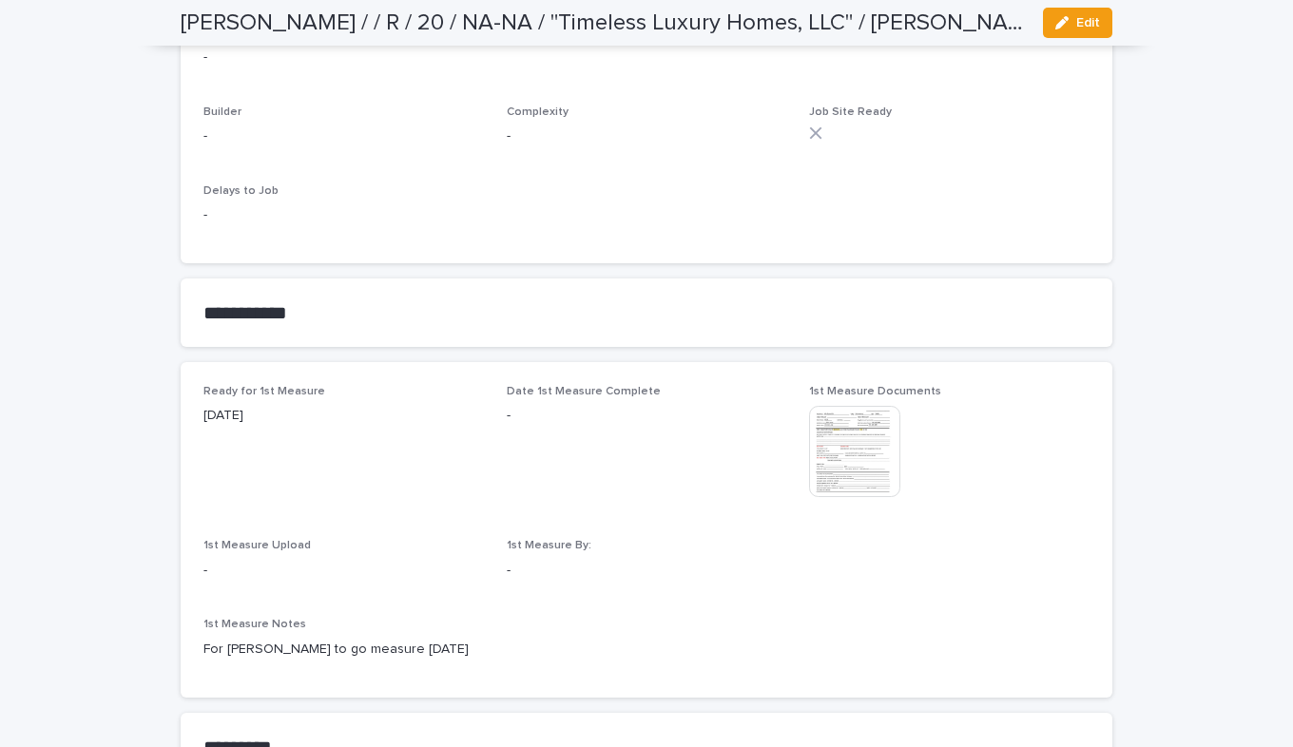
scroll to position [821, 0]
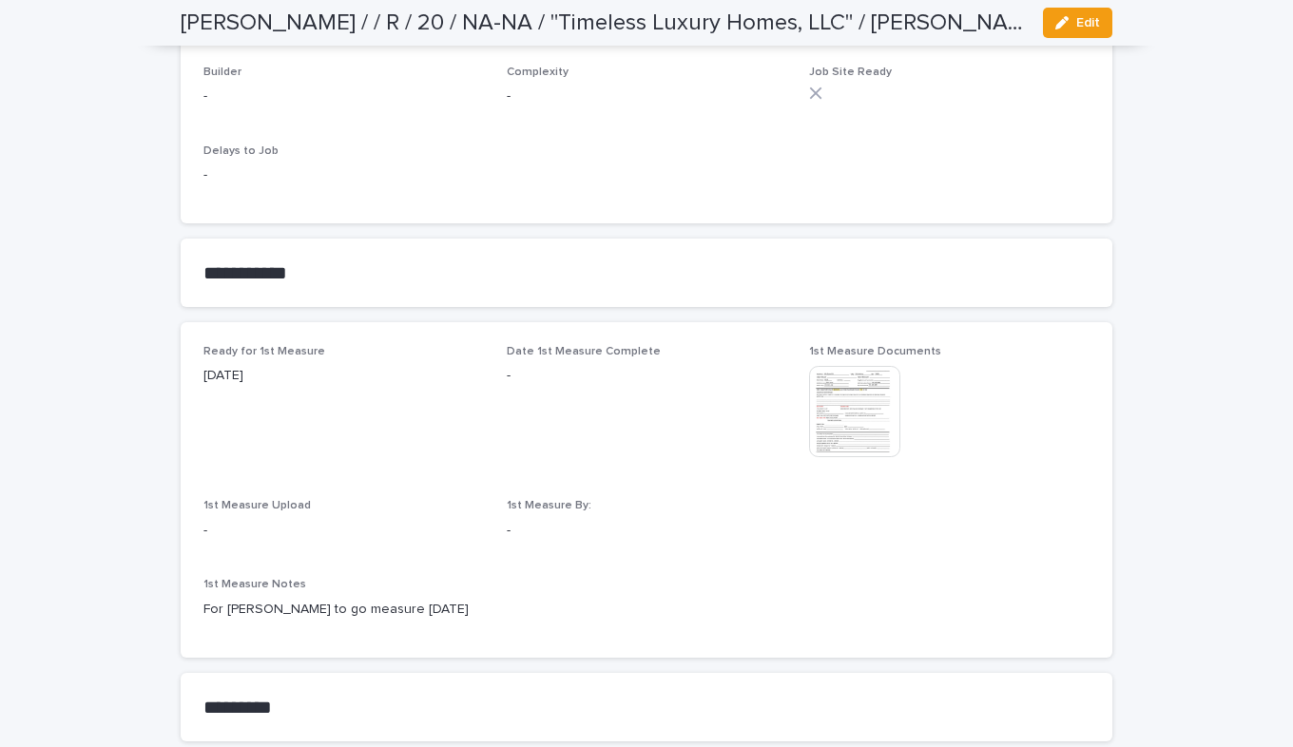
click at [562, 357] on span "Date 1st Measure Complete" at bounding box center [584, 351] width 154 height 11
click at [1061, 21] on icon "button" at bounding box center [1061, 22] width 13 height 13
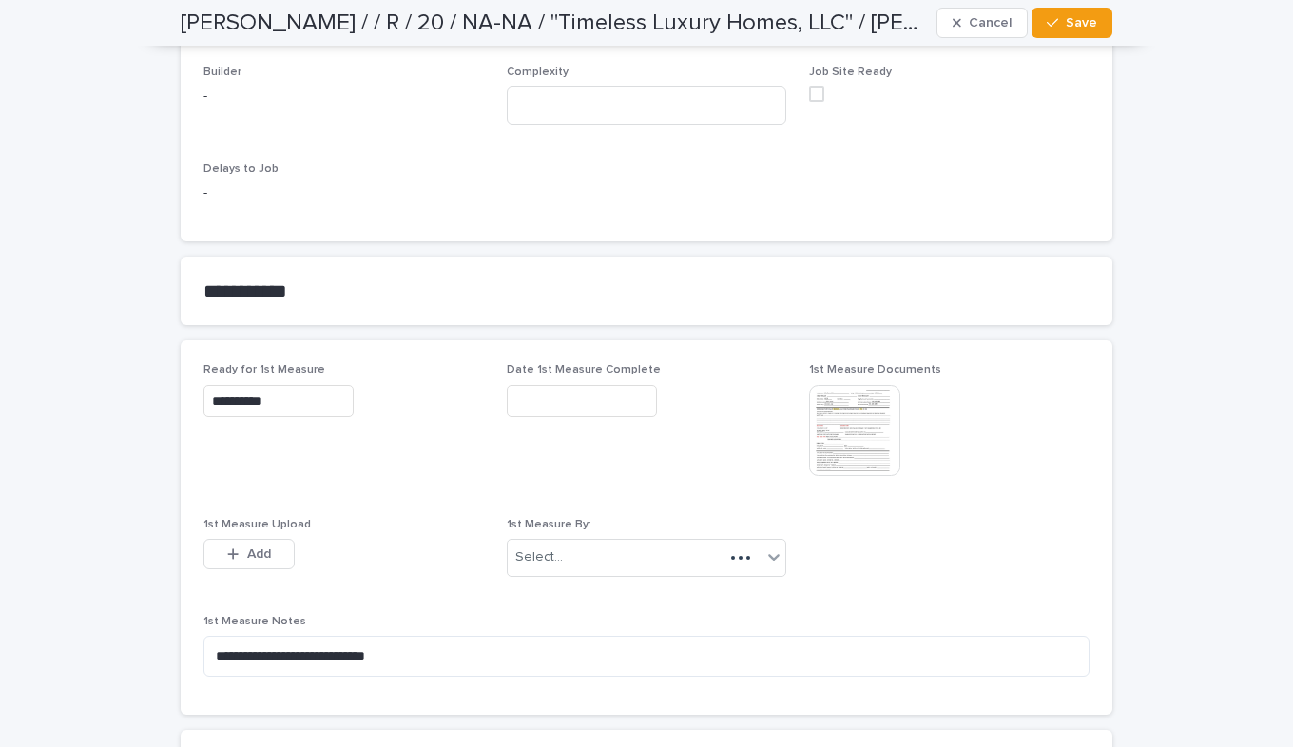
scroll to position [896, 0]
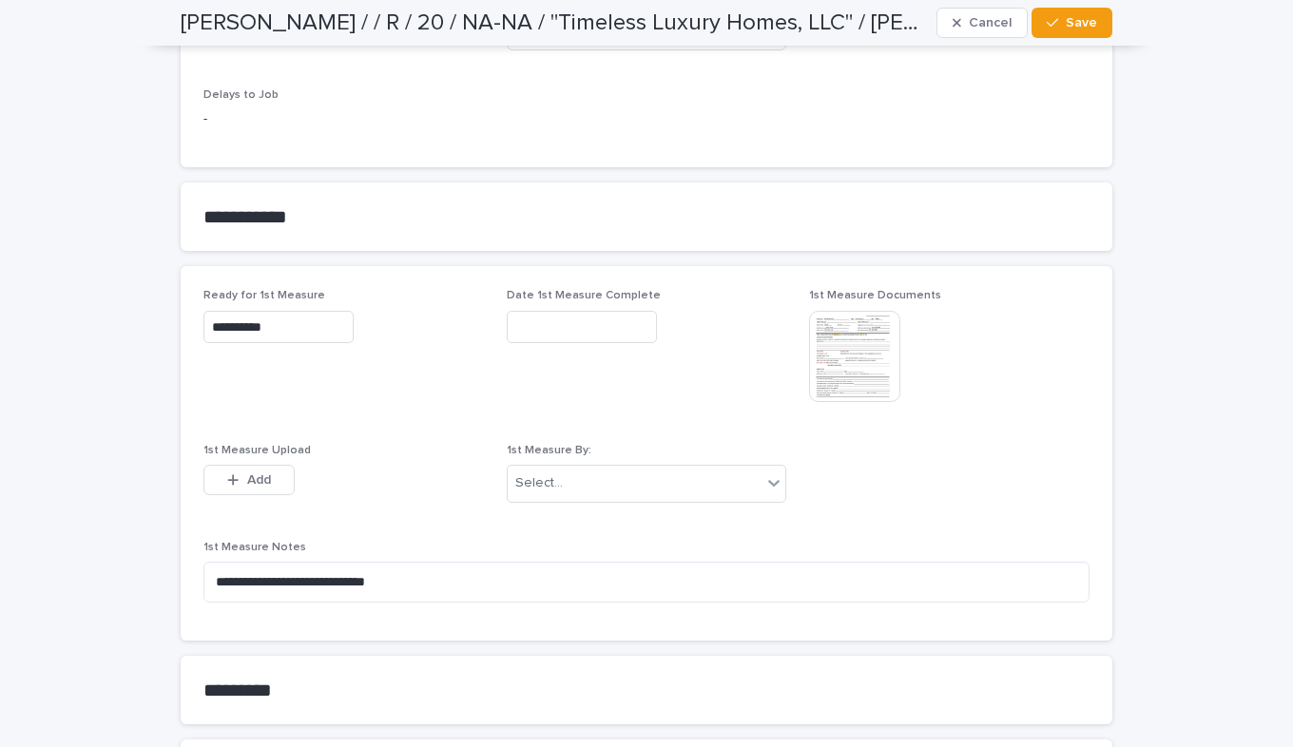
click at [522, 332] on input "text" at bounding box center [582, 327] width 150 height 33
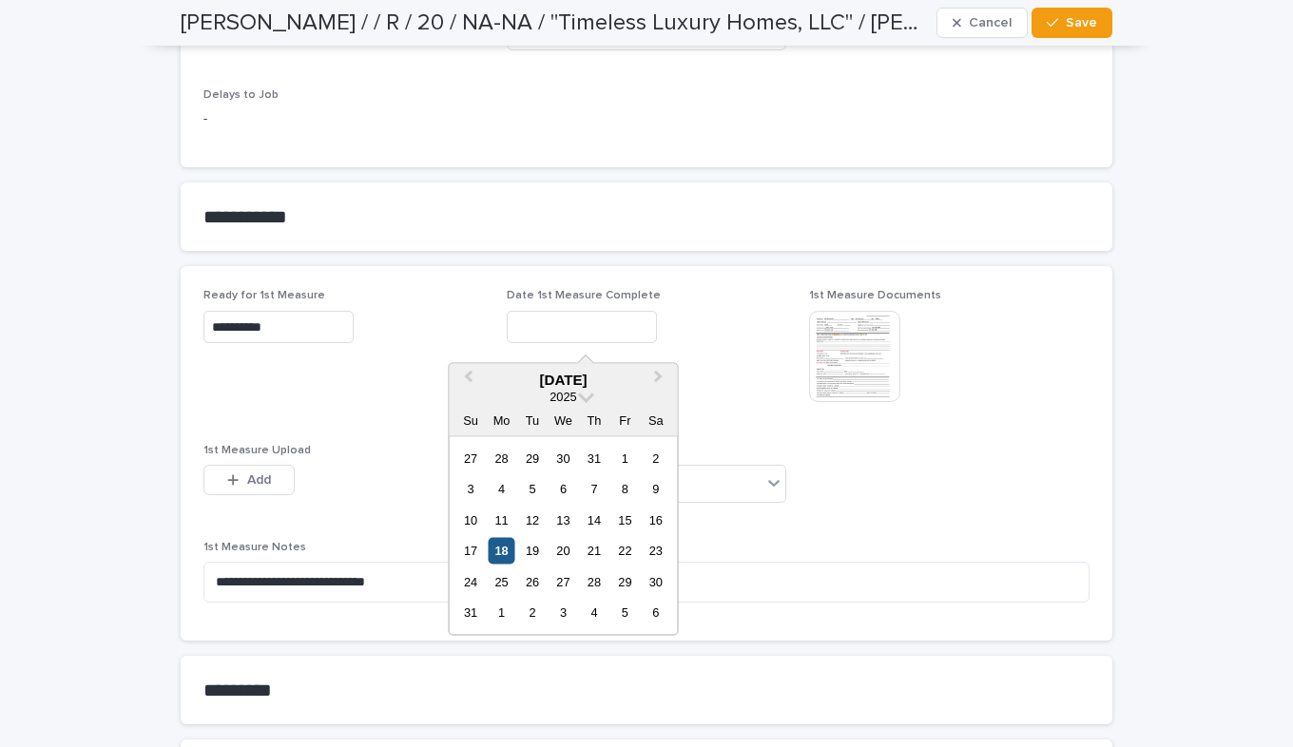
click at [497, 553] on div "18" at bounding box center [502, 551] width 26 height 26
type input "**********"
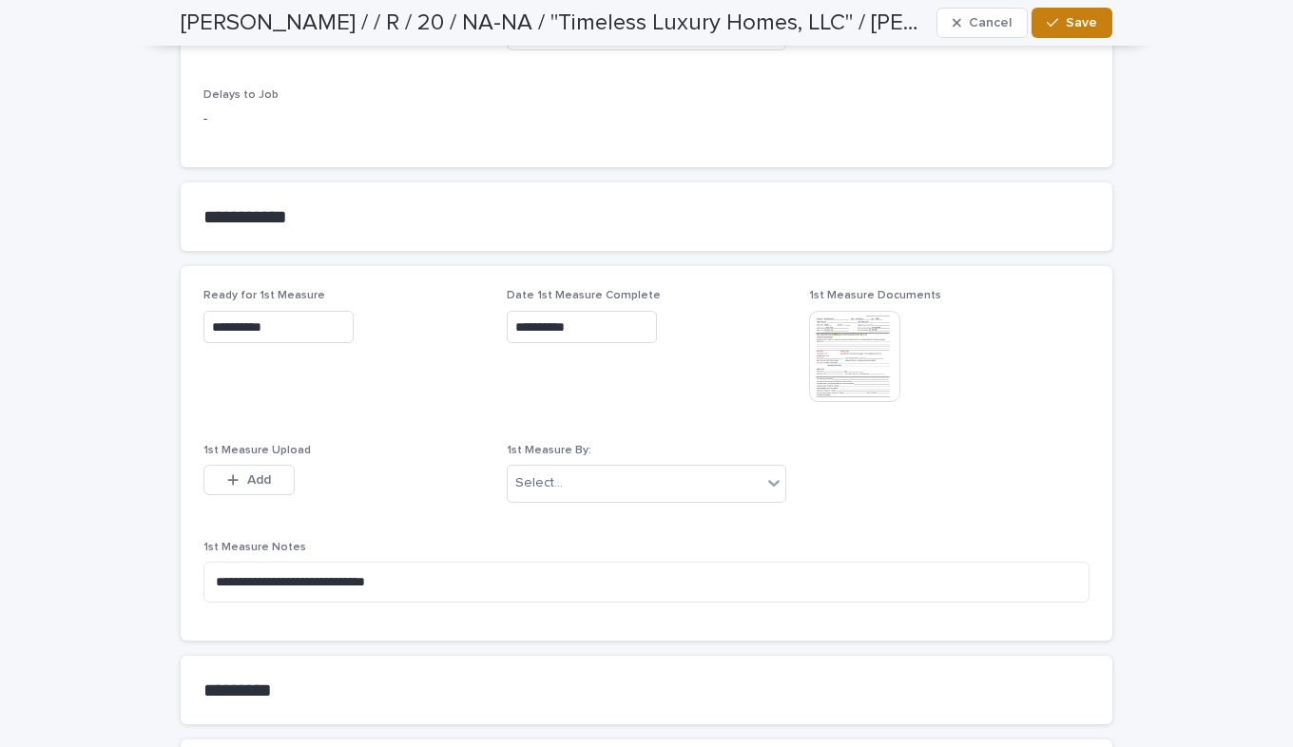
click at [1070, 21] on span "Save" at bounding box center [1081, 22] width 31 height 13
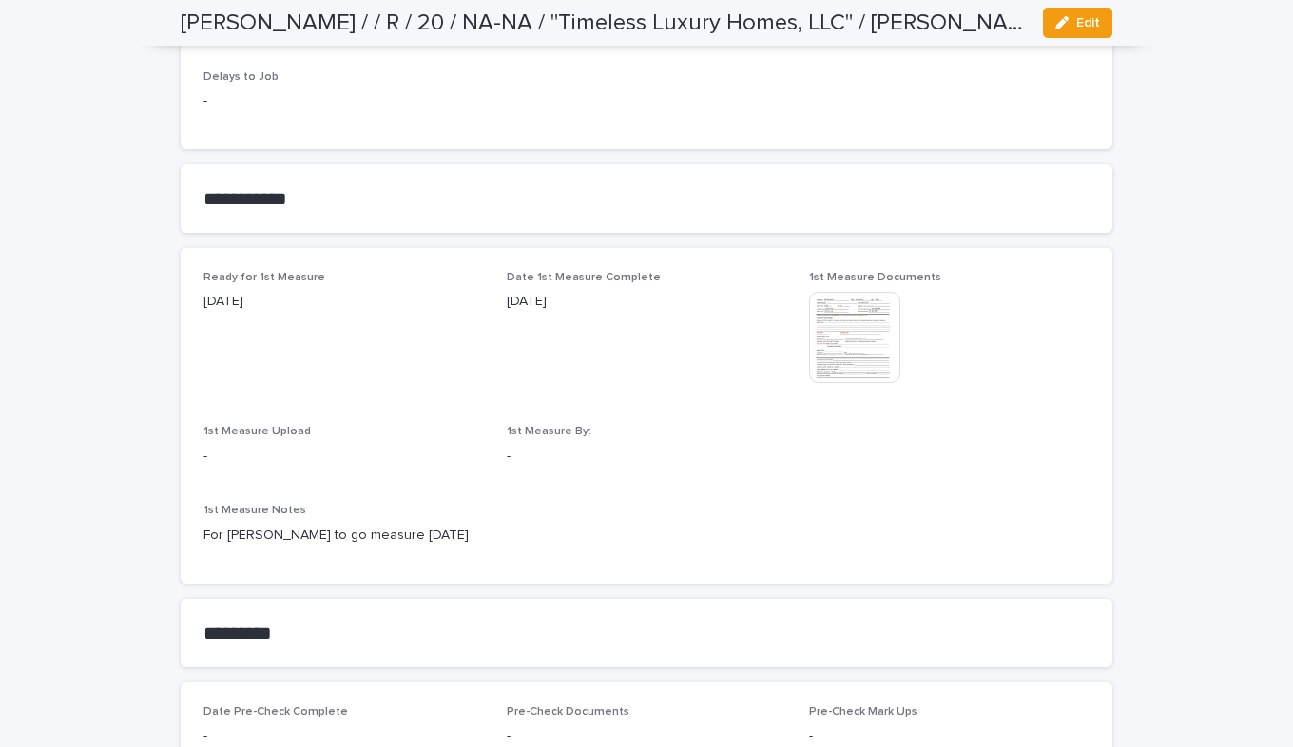
scroll to position [820, 0]
